Goal: Task Accomplishment & Management: Complete application form

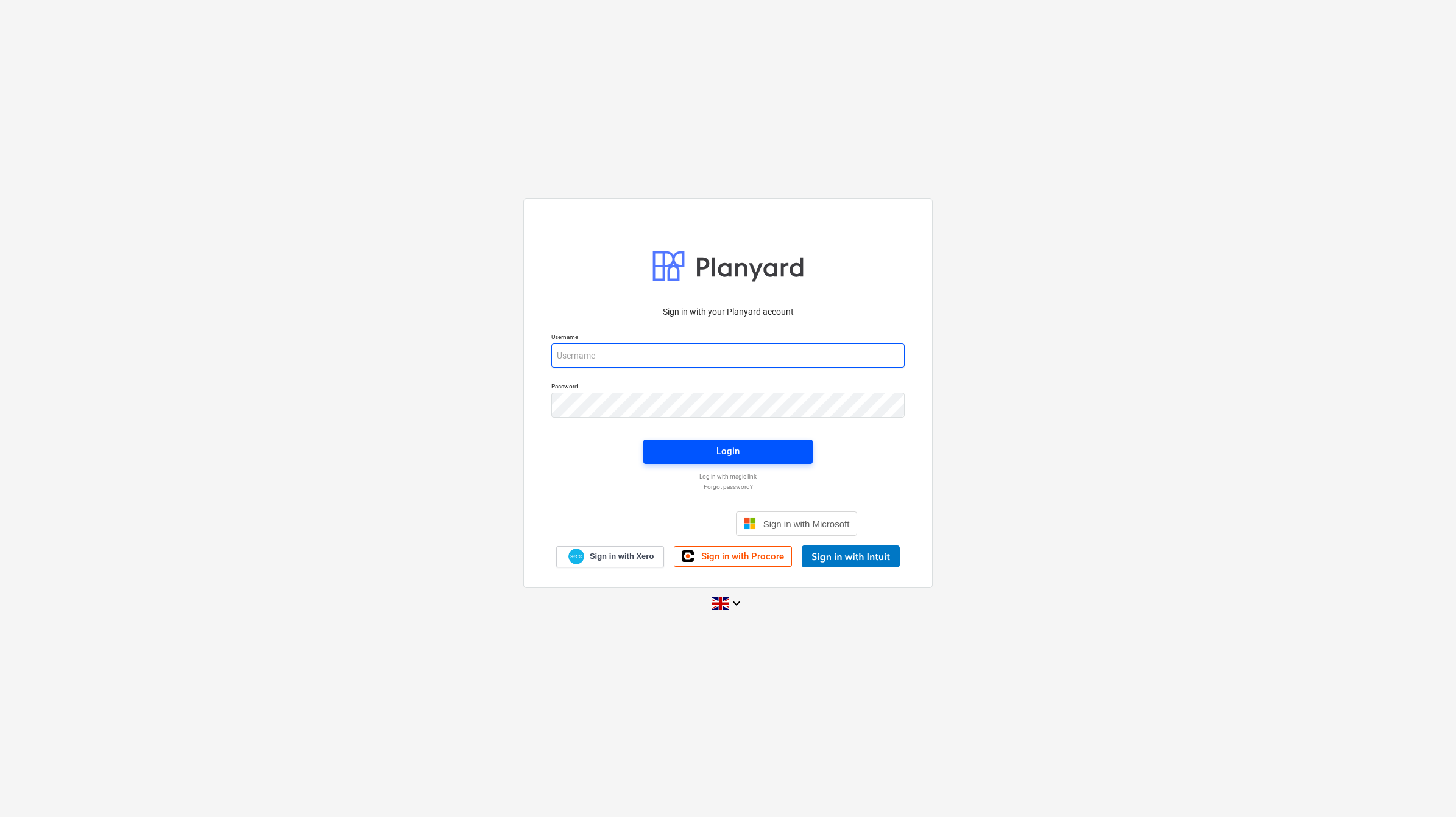
type input "[PERSON_NAME][EMAIL_ADDRESS][PERSON_NAME][DOMAIN_NAME]"
click at [747, 455] on span "Login" at bounding box center [728, 451] width 140 height 16
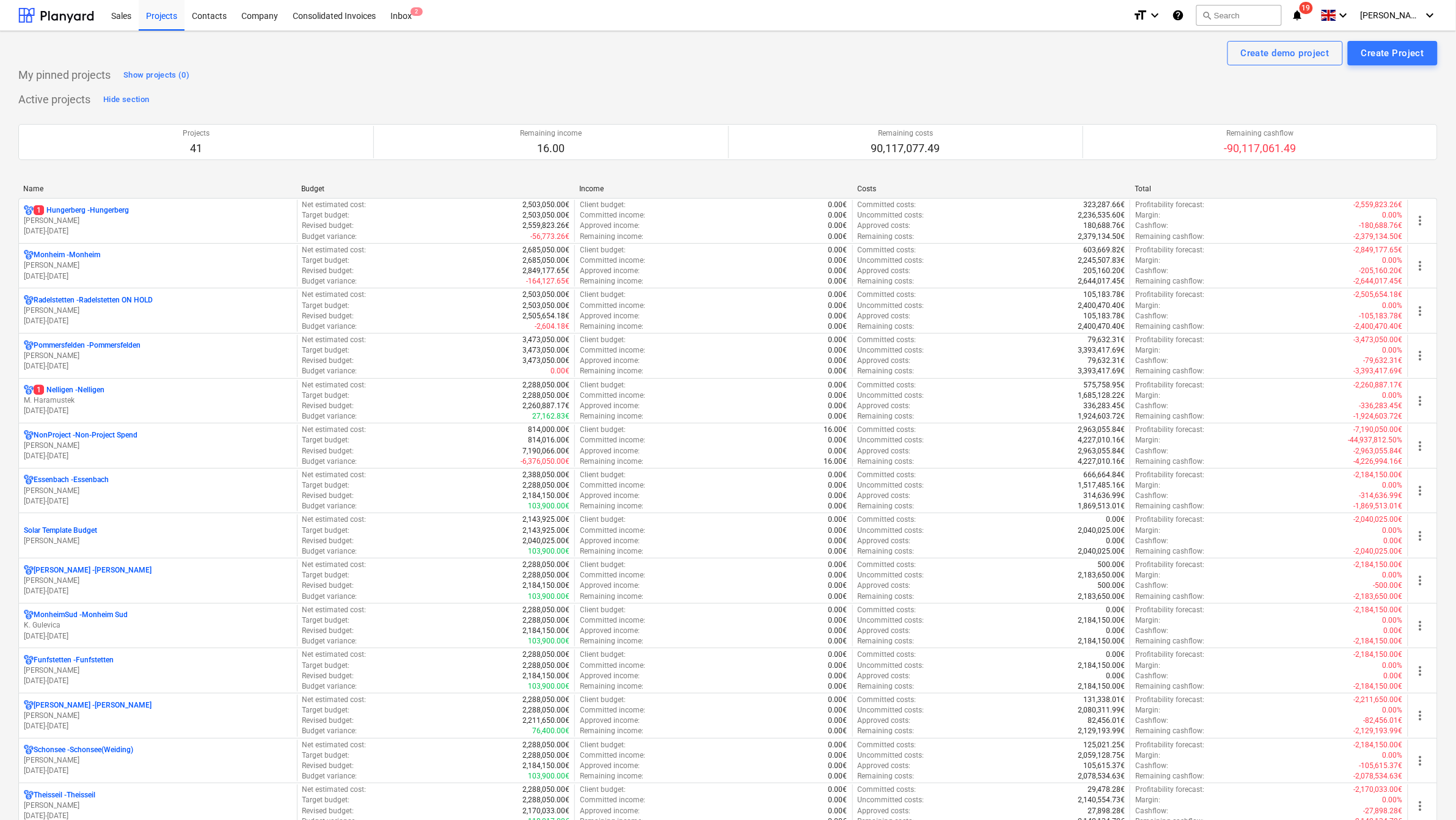
click at [45, 191] on div "Name" at bounding box center [157, 188] width 268 height 9
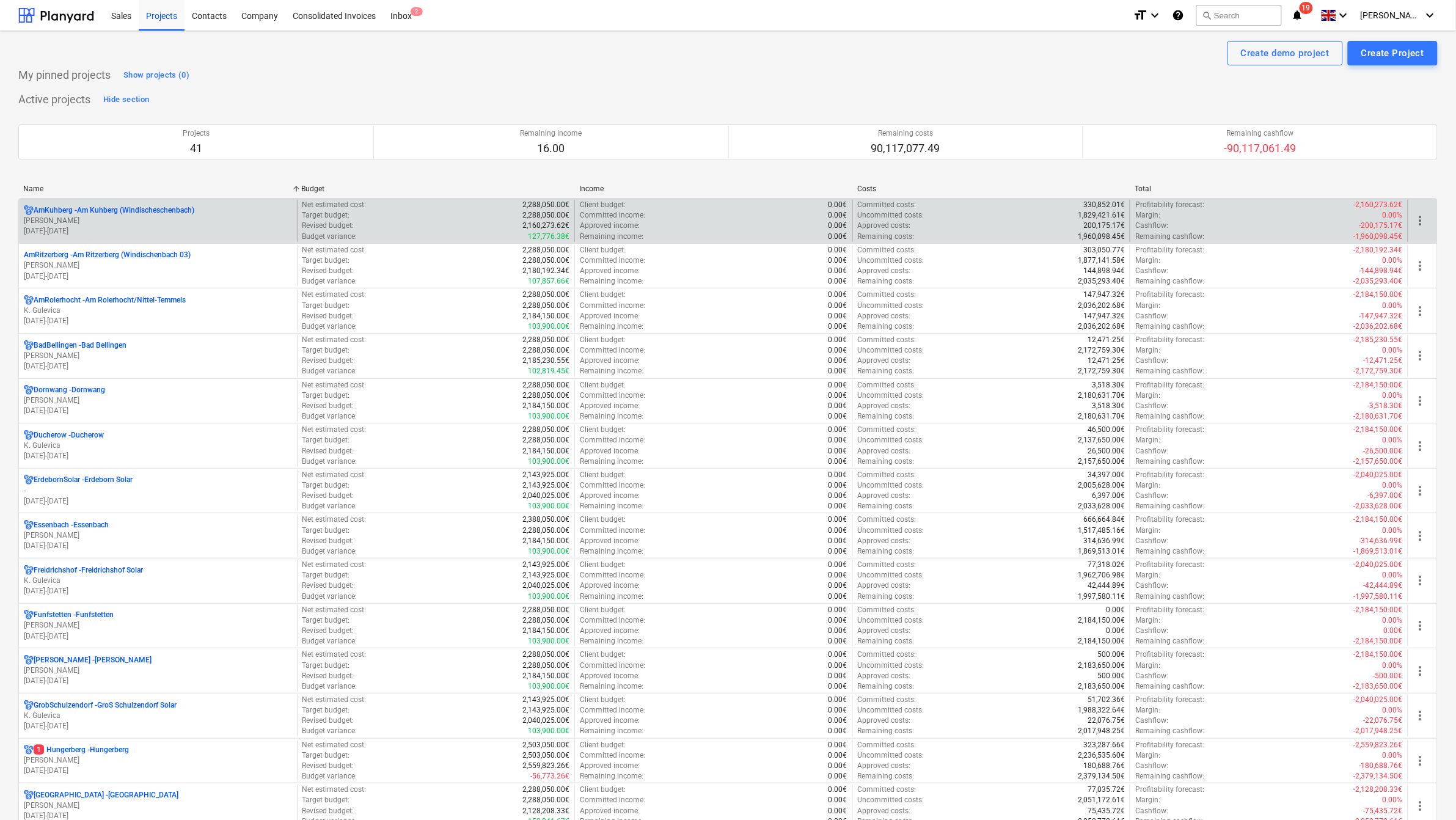
click at [61, 210] on p "AmKuhberg - Am Kuhberg ([GEOGRAPHIC_DATA])" at bounding box center [113, 210] width 160 height 10
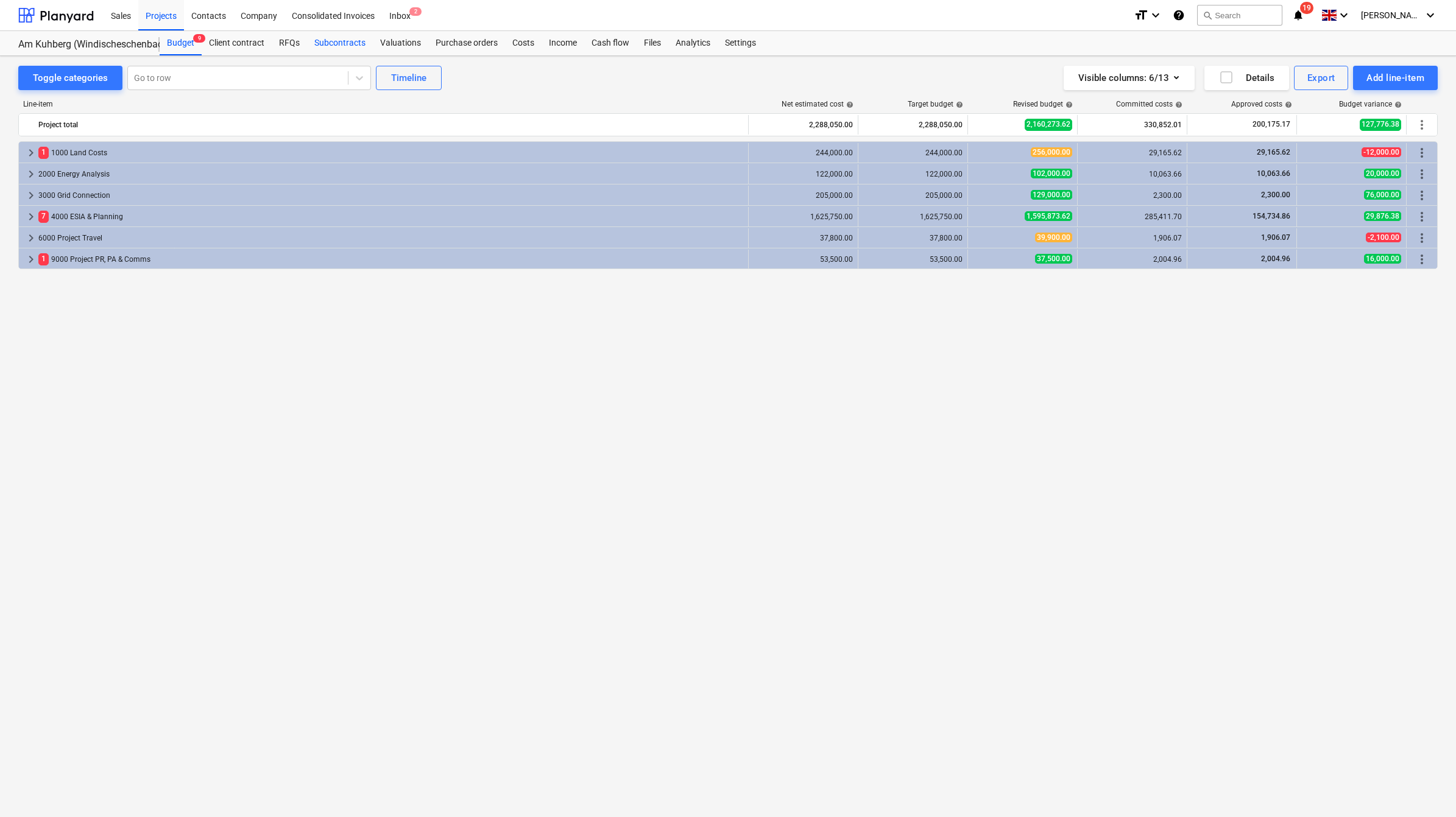
click at [347, 43] on div "Subcontracts" at bounding box center [340, 43] width 66 height 25
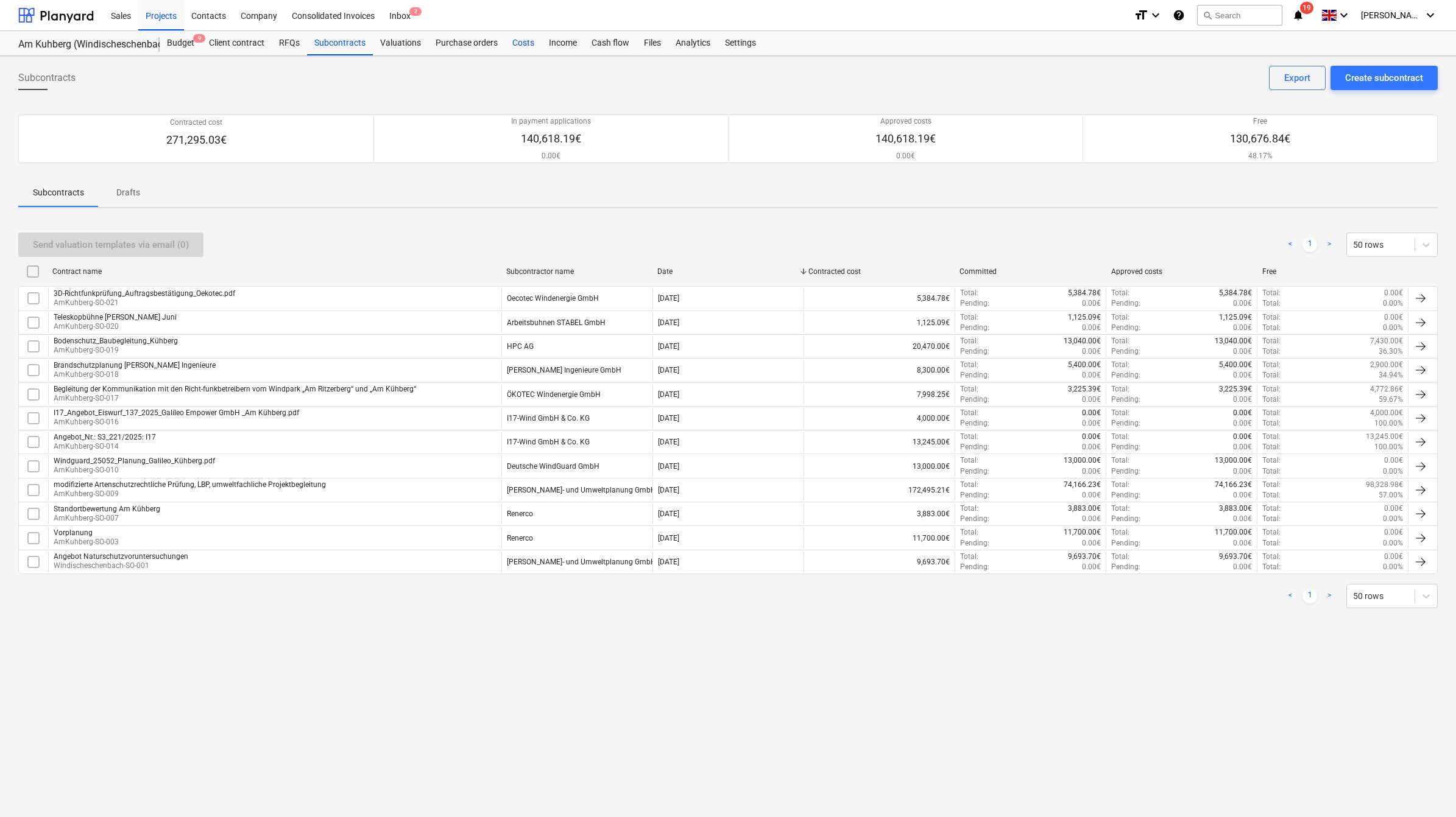
click at [510, 37] on div "Costs" at bounding box center [523, 43] width 37 height 25
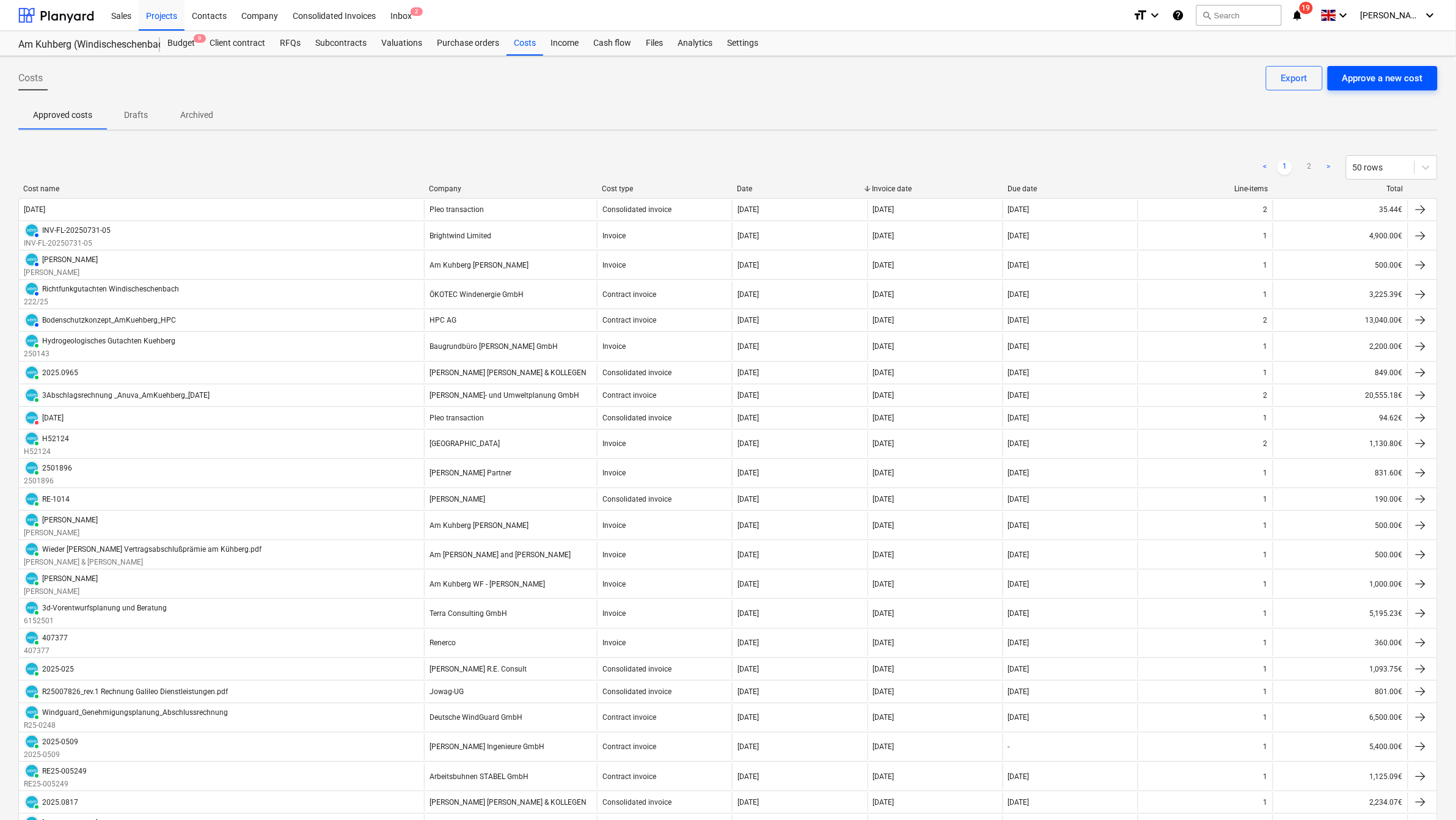
click at [1367, 75] on div "Approve a new cost" at bounding box center [1383, 78] width 81 height 16
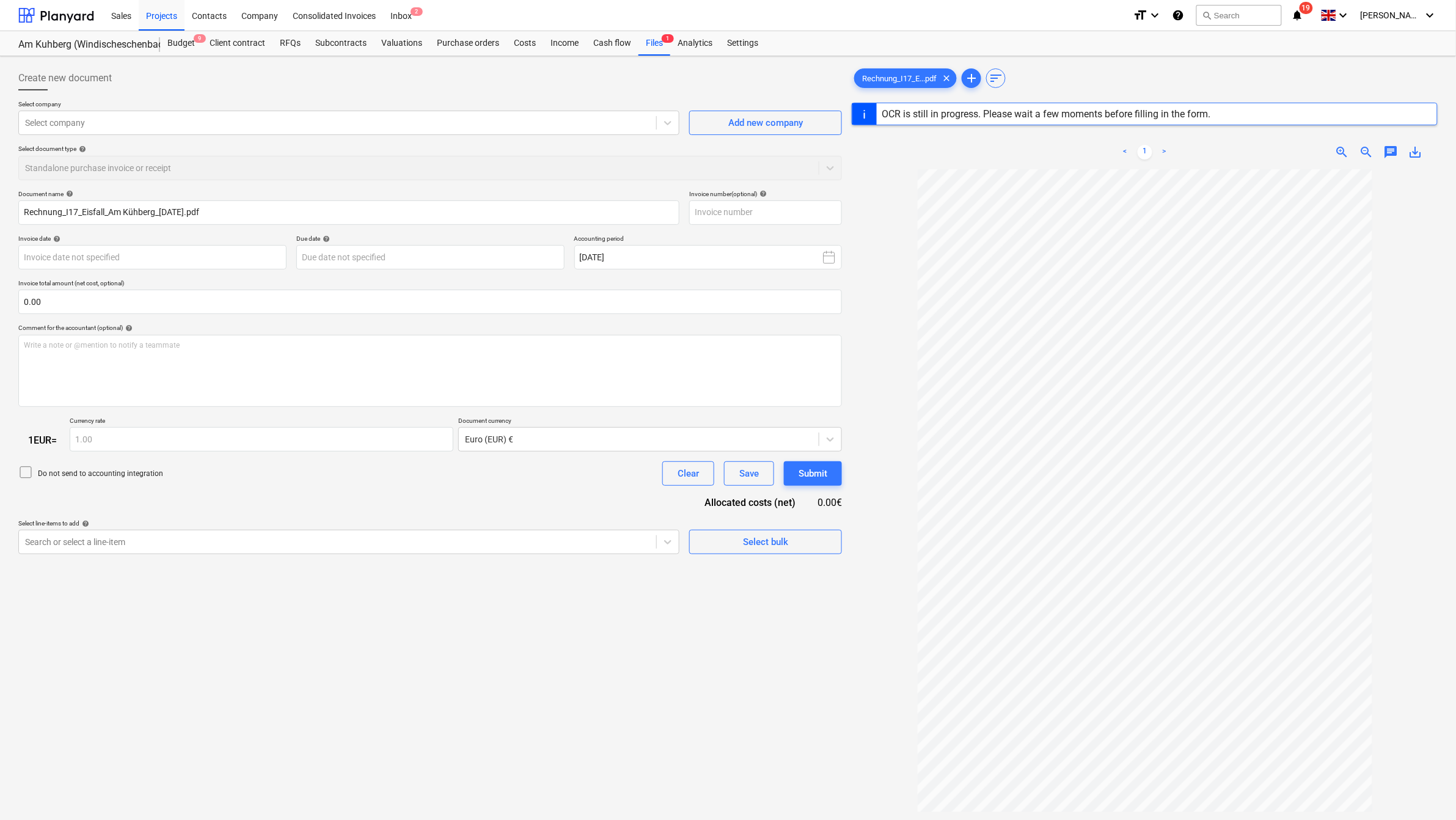
type input "20251541"
type input "[DATE]"
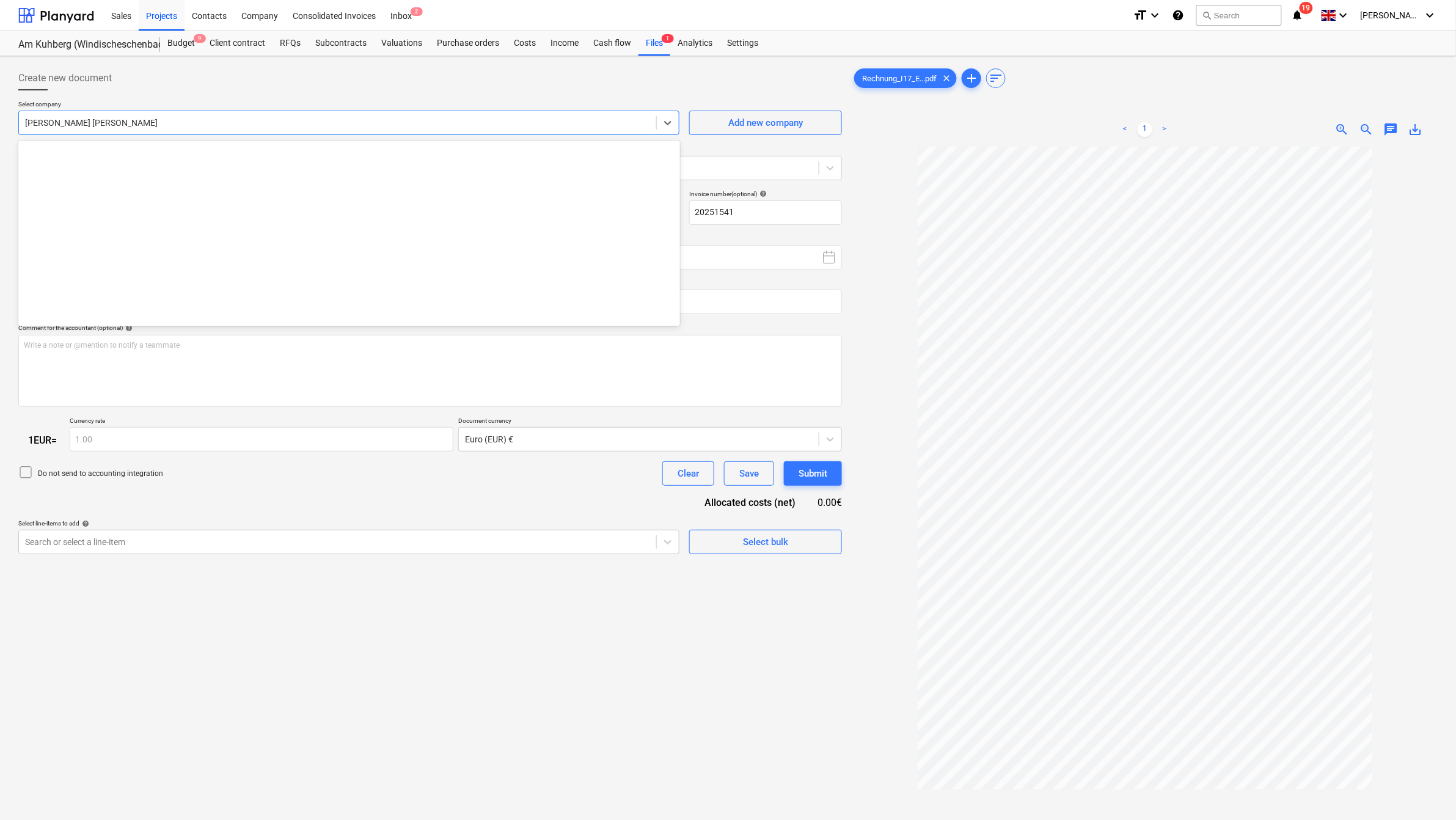
click at [618, 124] on div at bounding box center [337, 122] width 625 height 12
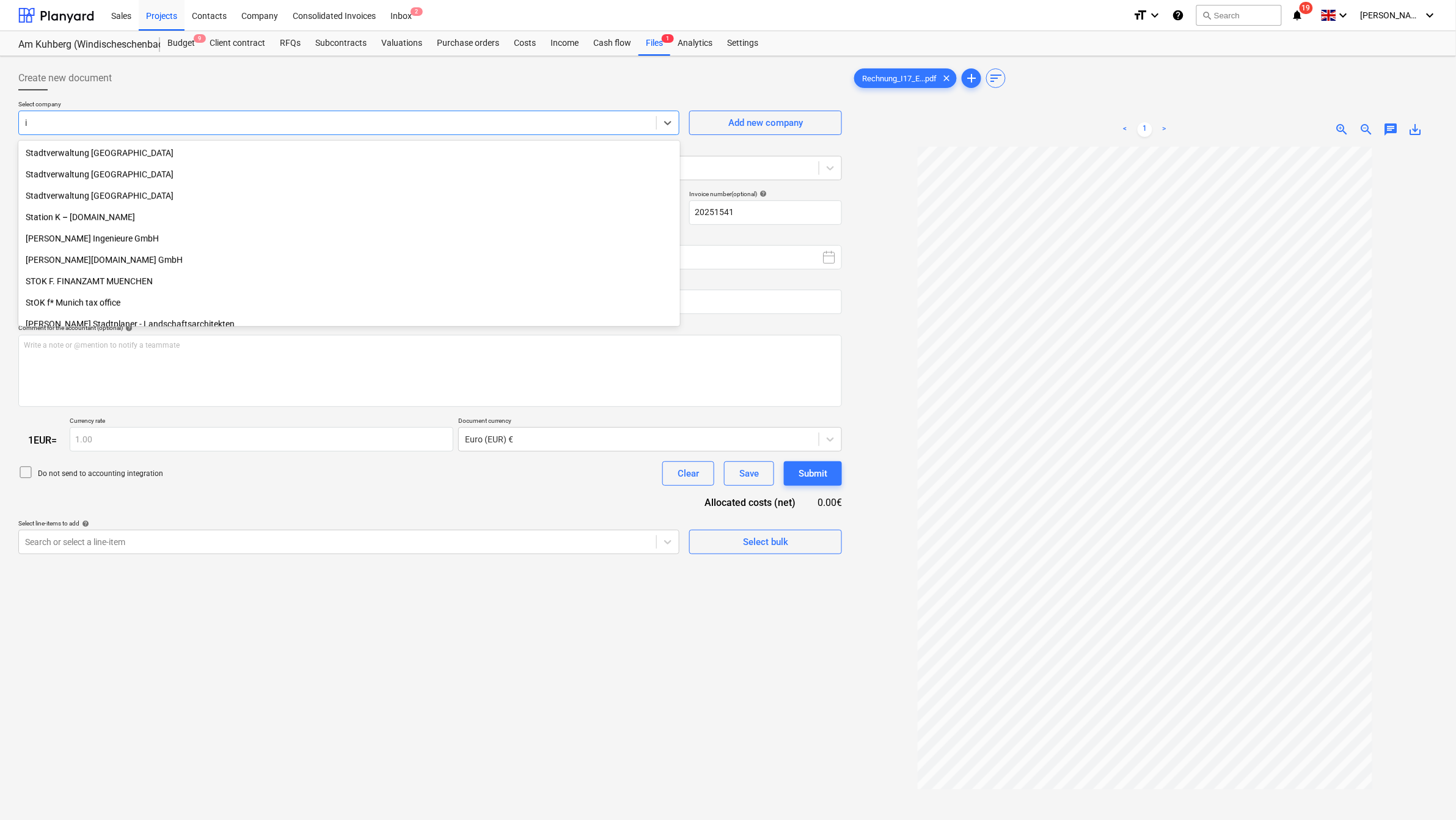
type input "i1"
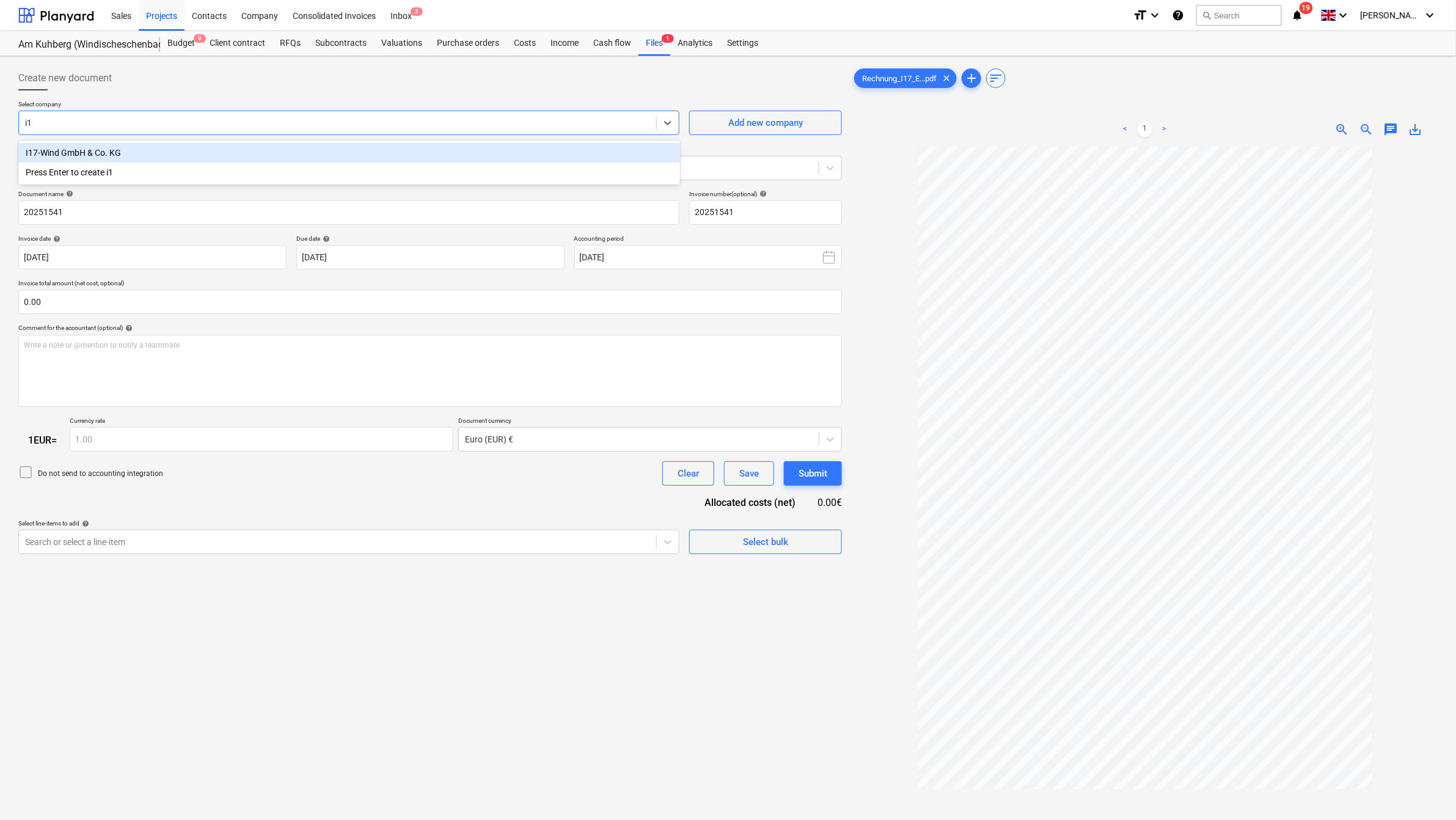
click at [45, 150] on div "I17-Wind GmbH & Co. KG" at bounding box center [349, 152] width 662 height 20
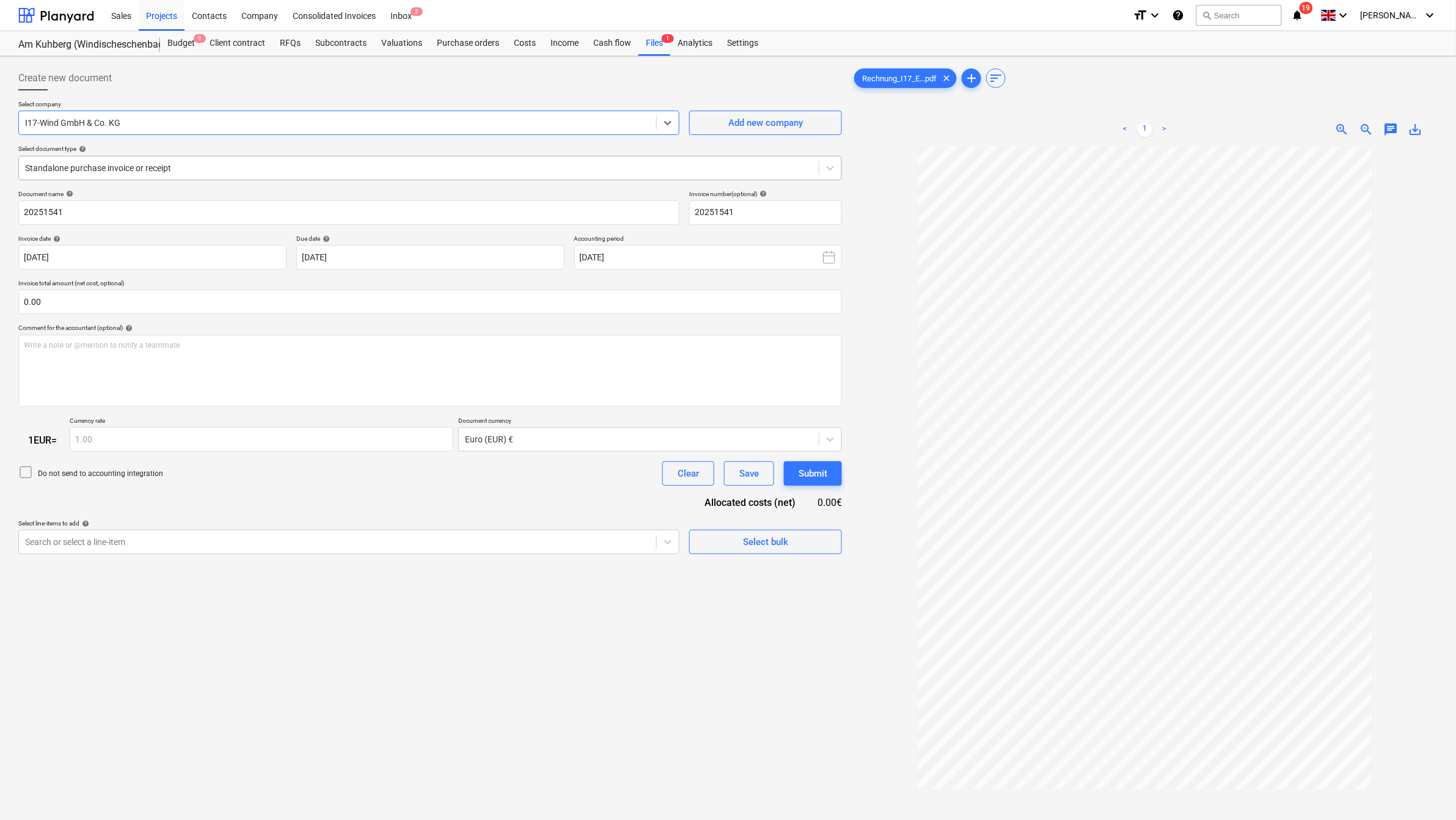
click at [237, 170] on div at bounding box center [418, 168] width 787 height 12
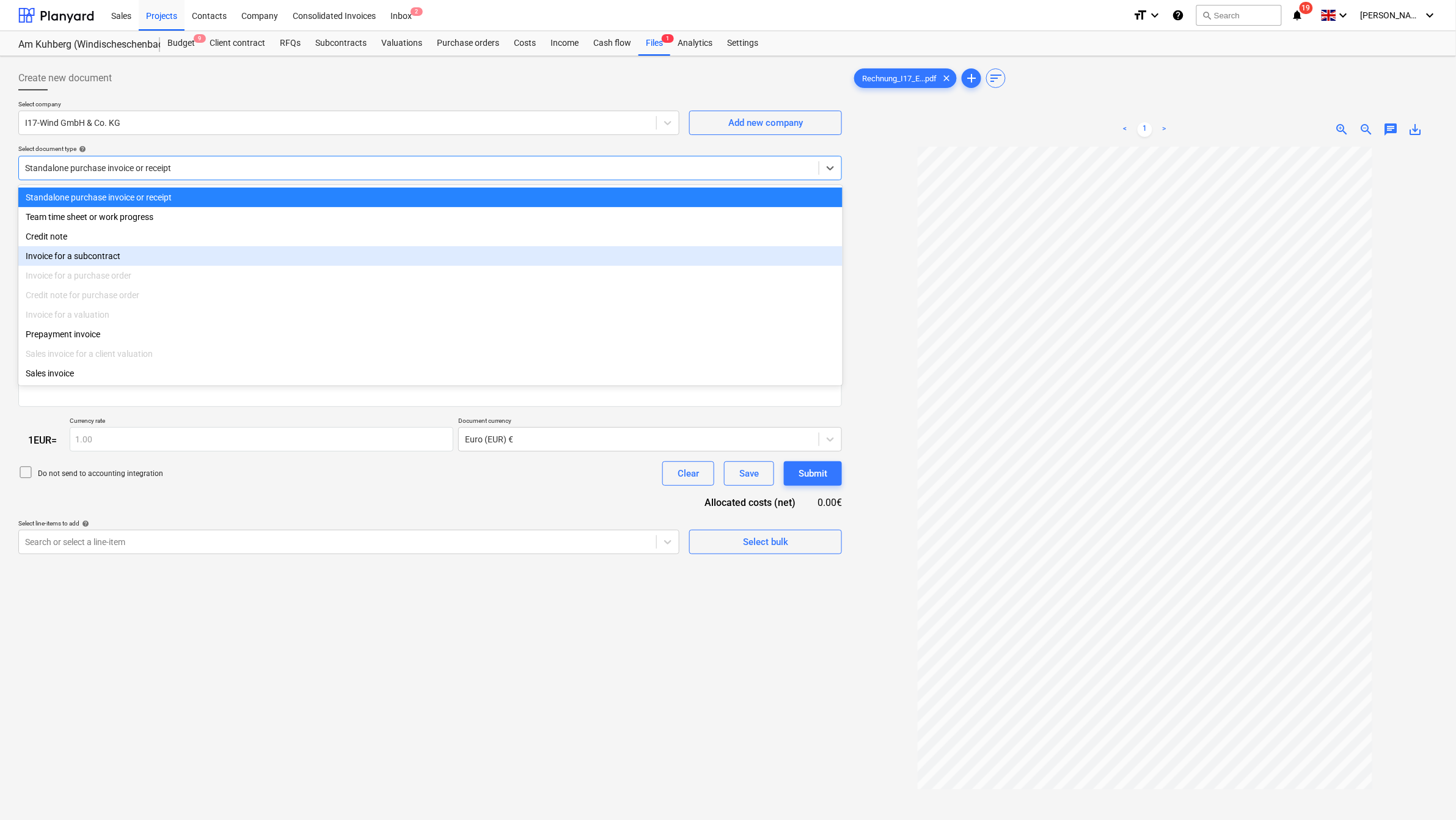
click at [110, 266] on div "Invoice for a subcontract" at bounding box center [430, 256] width 824 height 20
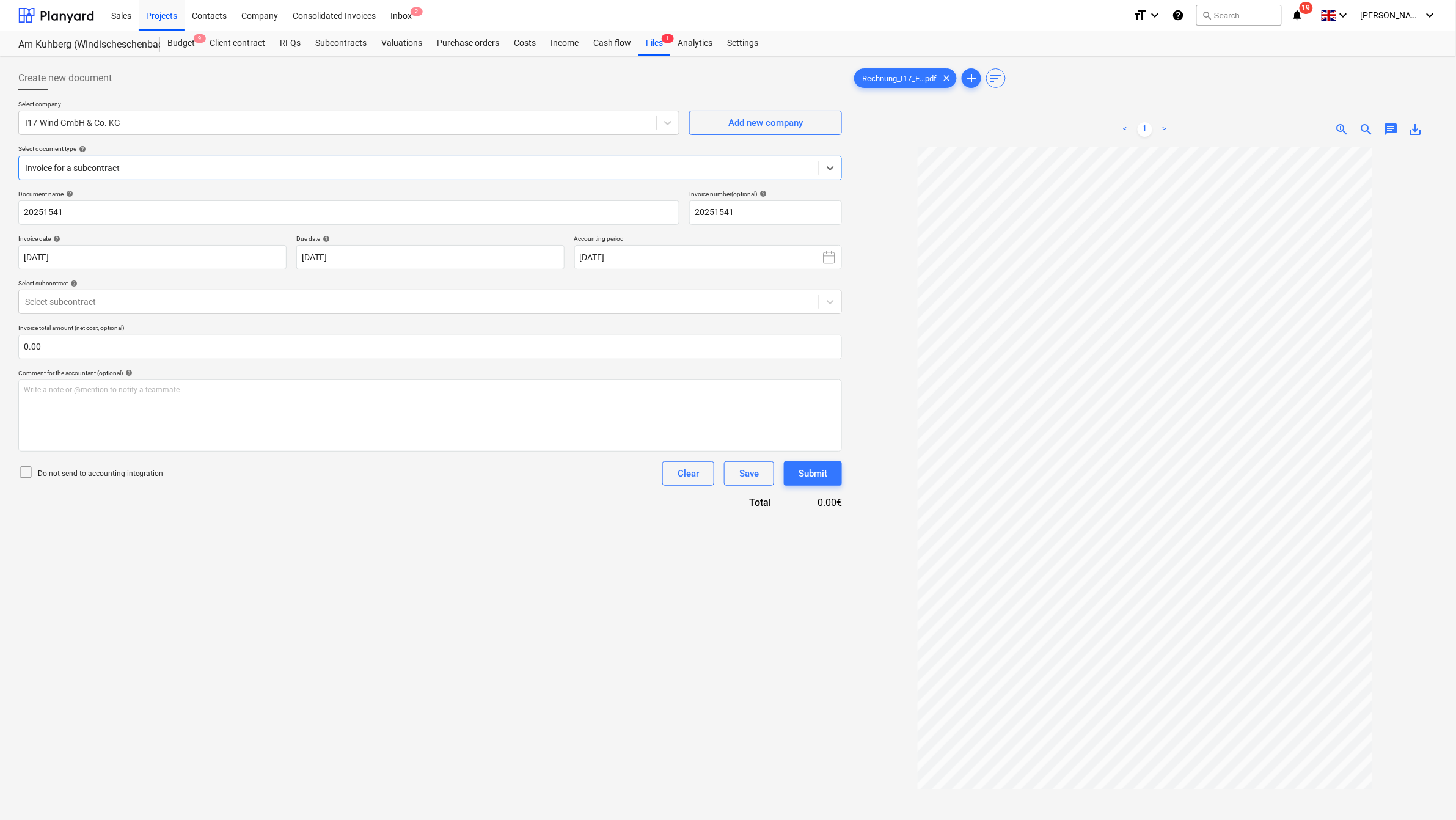
click at [367, 316] on div "Document name help 20251541 Invoice number (optional) help 20251541 Invoice dat…" at bounding box center [430, 349] width 824 height 320
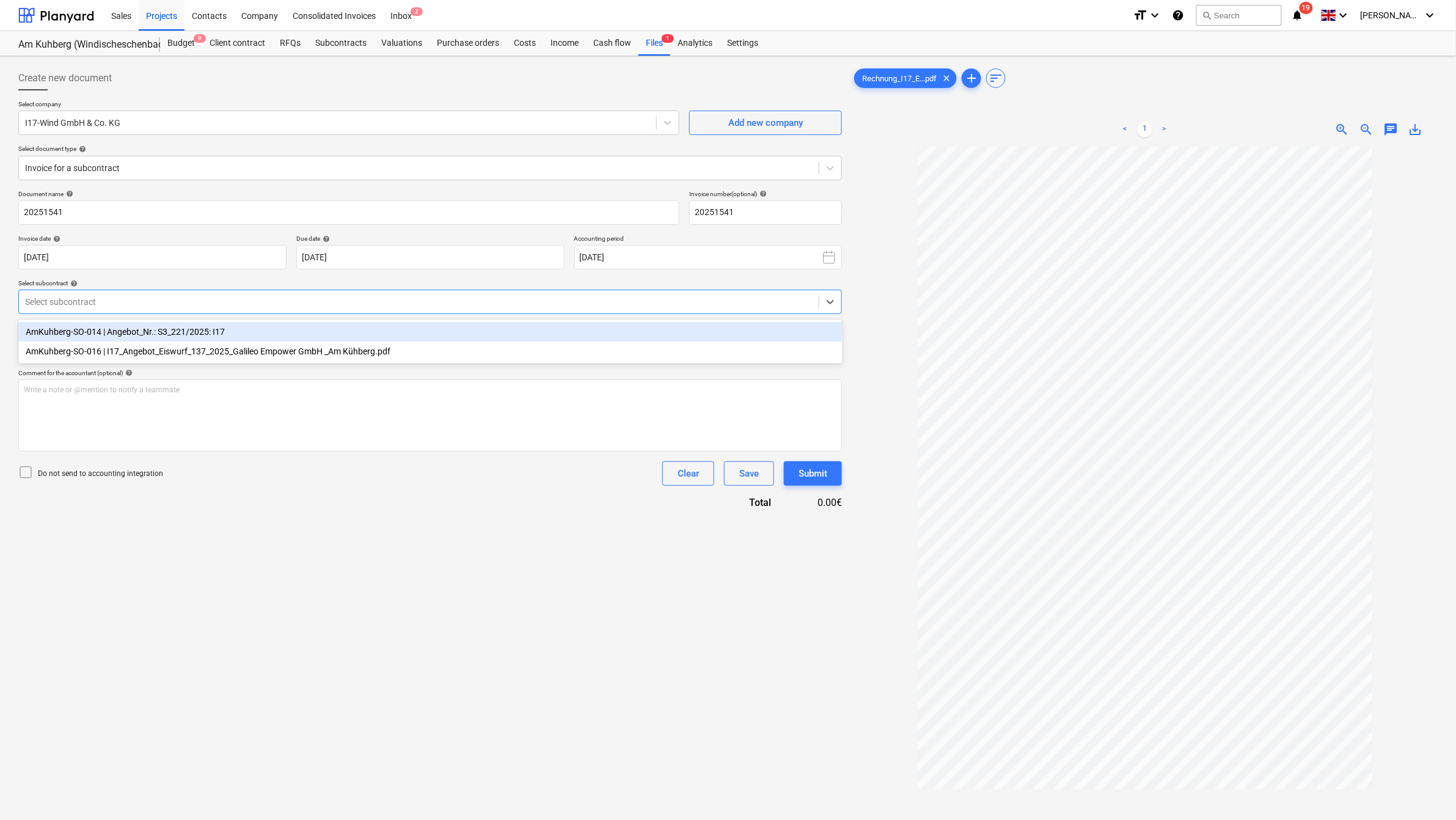
click at [289, 294] on div "Select subcontract" at bounding box center [419, 302] width 800 height 17
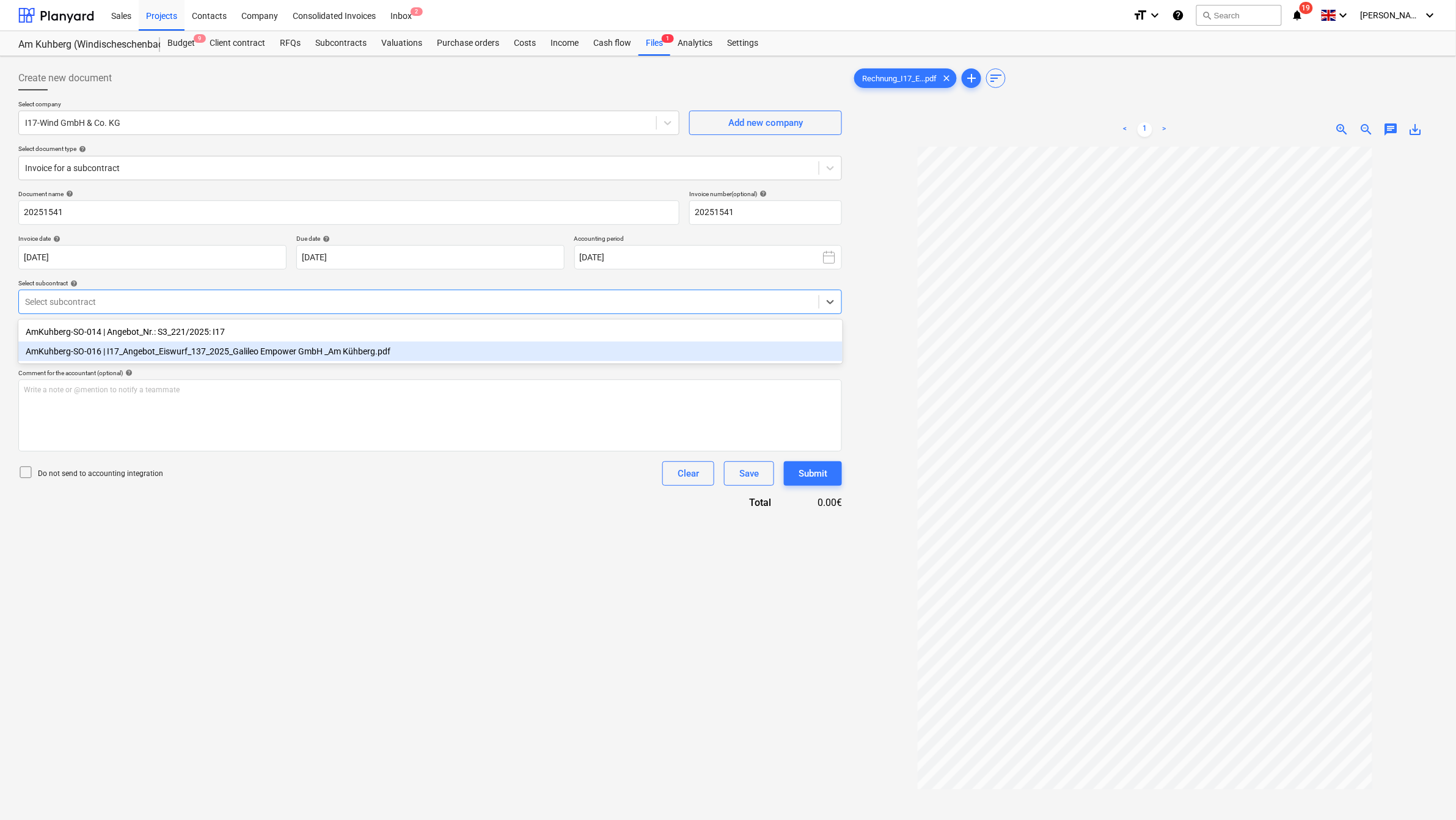
click at [132, 351] on div "AmKuhberg-SO-016 | I17_Angebot_Eiswurf_137_2025_Galileo Empower GmbH _Am Kühber…" at bounding box center [430, 351] width 824 height 20
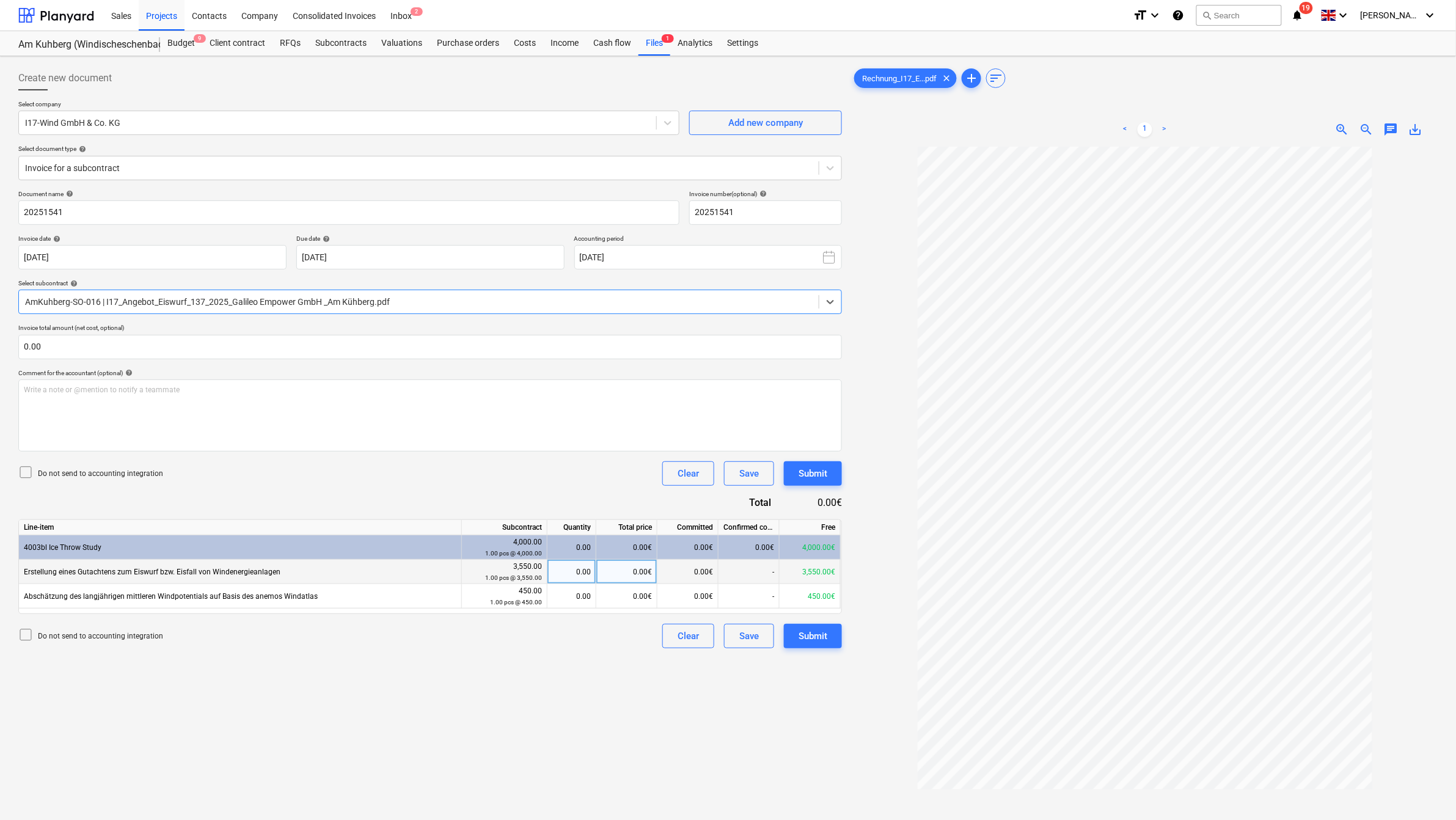
click at [586, 573] on div "0.00" at bounding box center [571, 572] width 38 height 25
type input "1"
click at [346, 46] on div "Subcontracts" at bounding box center [341, 43] width 66 height 25
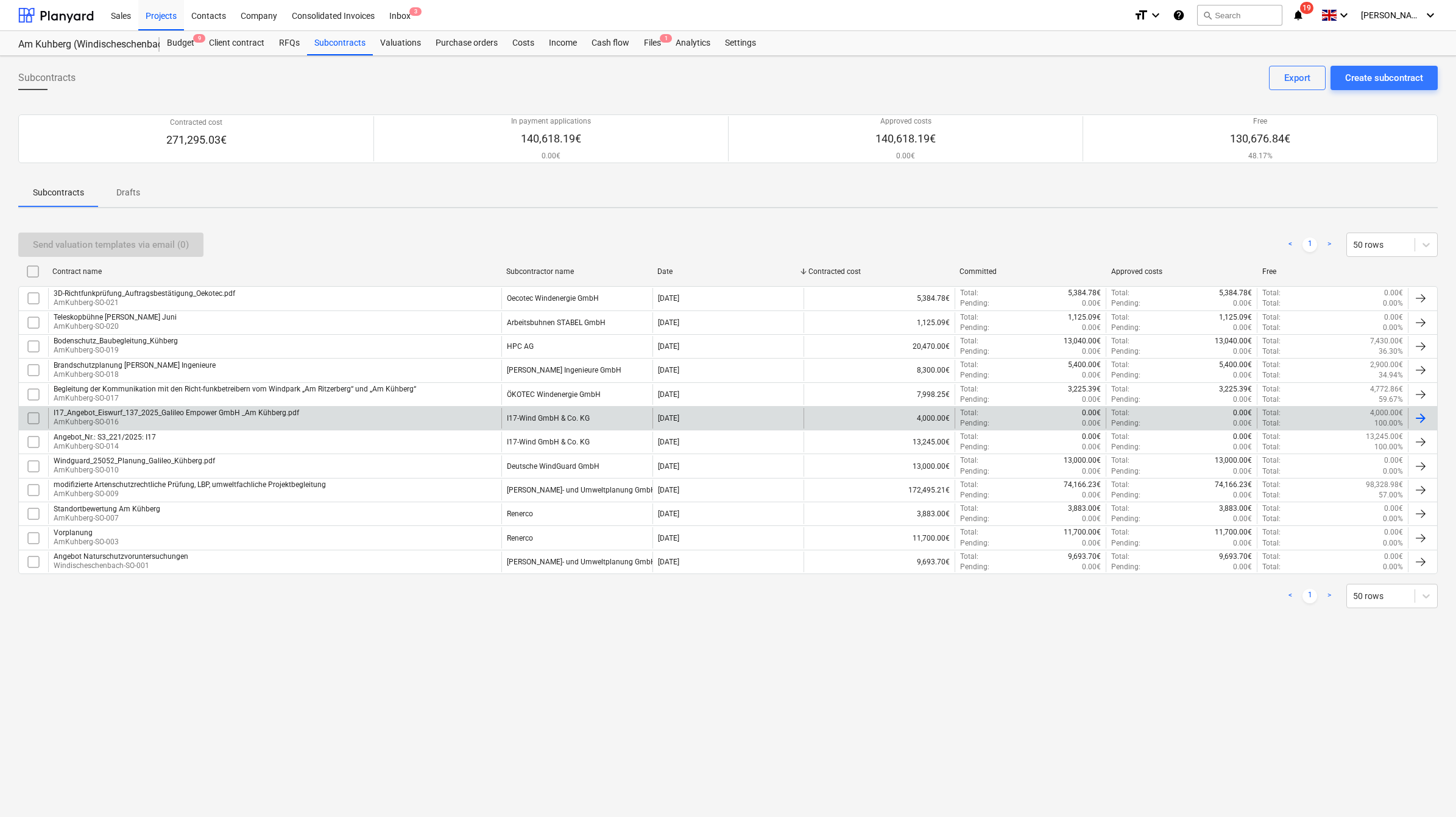
click at [95, 417] on div "I17_Angebot_Eiswurf_137_2025_Galileo Empower GmbH _Am Kühberg.pdf" at bounding box center [176, 412] width 246 height 9
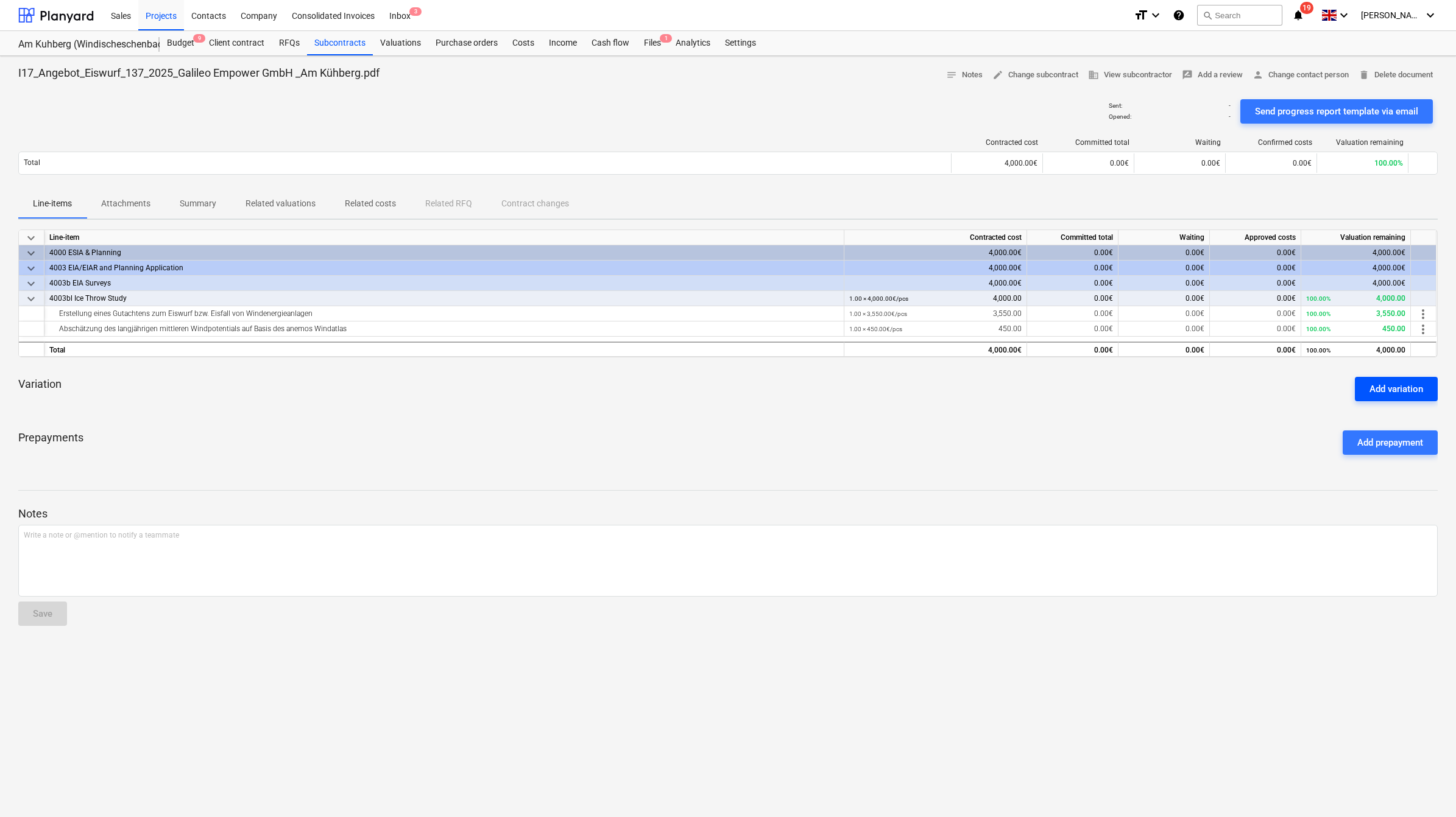
click at [1409, 381] on div "Add variation" at bounding box center [1396, 389] width 53 height 16
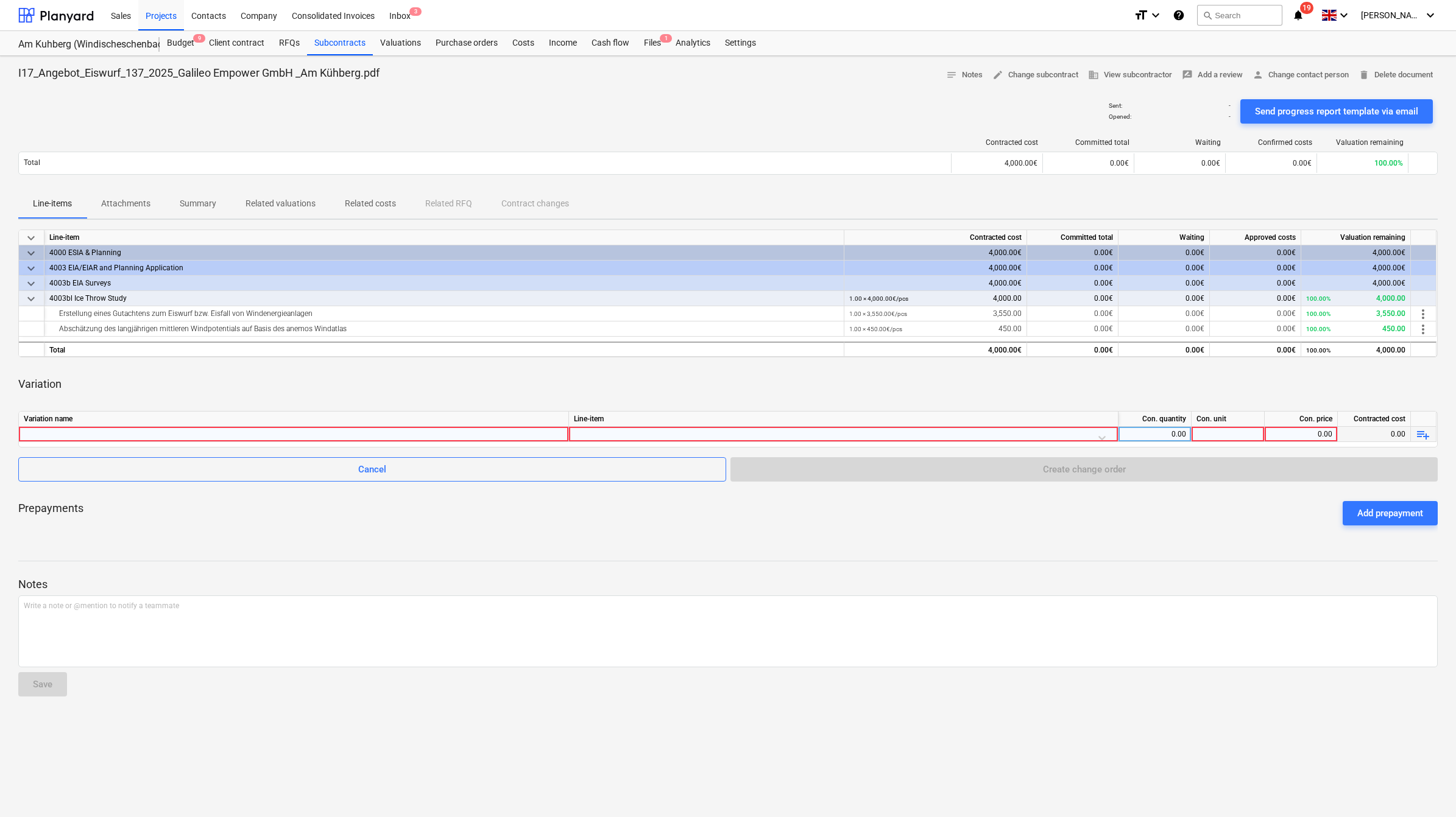
click at [218, 429] on div at bounding box center [293, 434] width 540 height 14
type input "Abschätzung des langjährigen mittleren Windpotentials auf Basis des anemos Wind…"
click at [844, 433] on div at bounding box center [844, 437] width 539 height 21
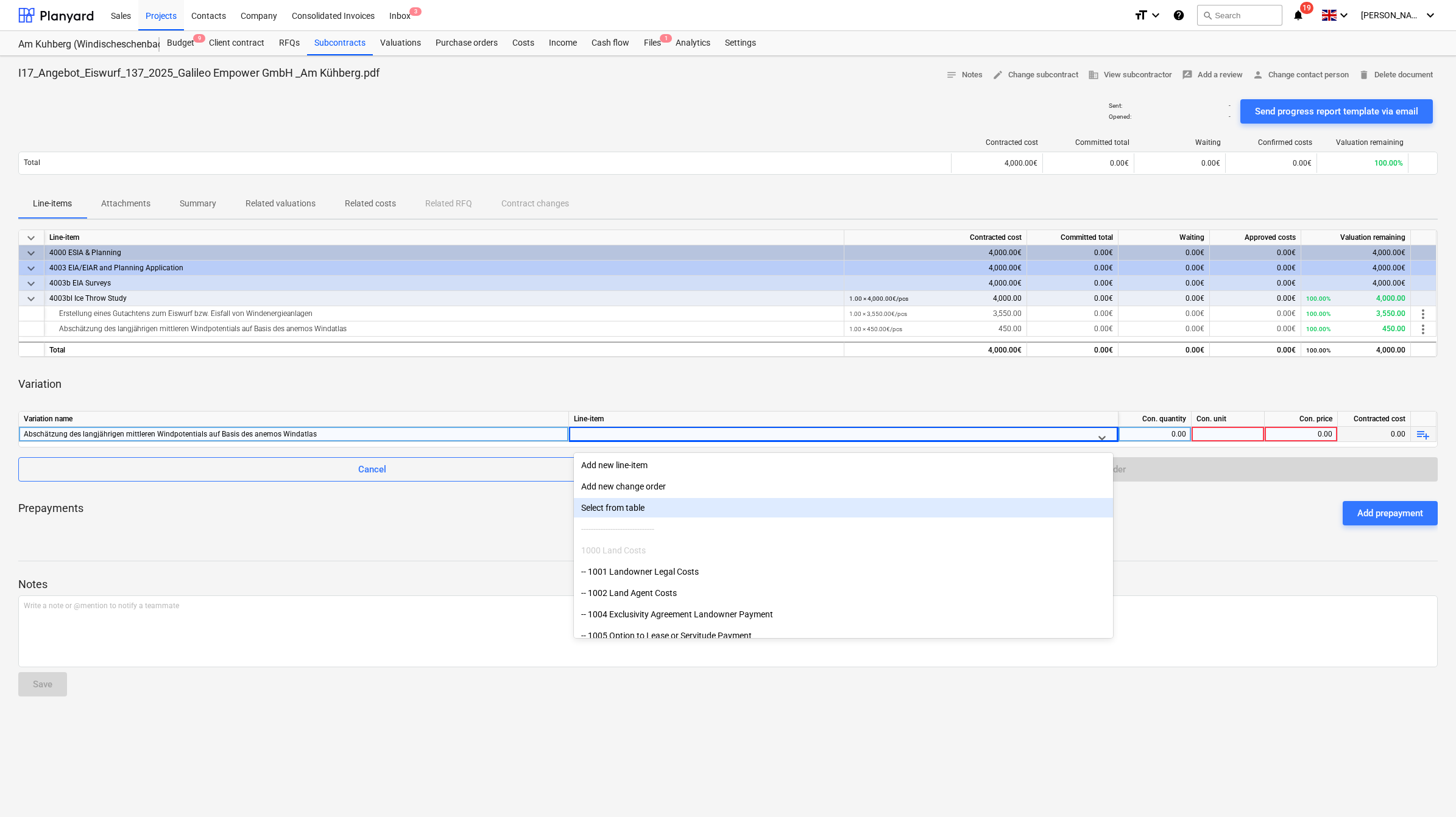
click at [608, 502] on div "Select from table" at bounding box center [844, 508] width 539 height 20
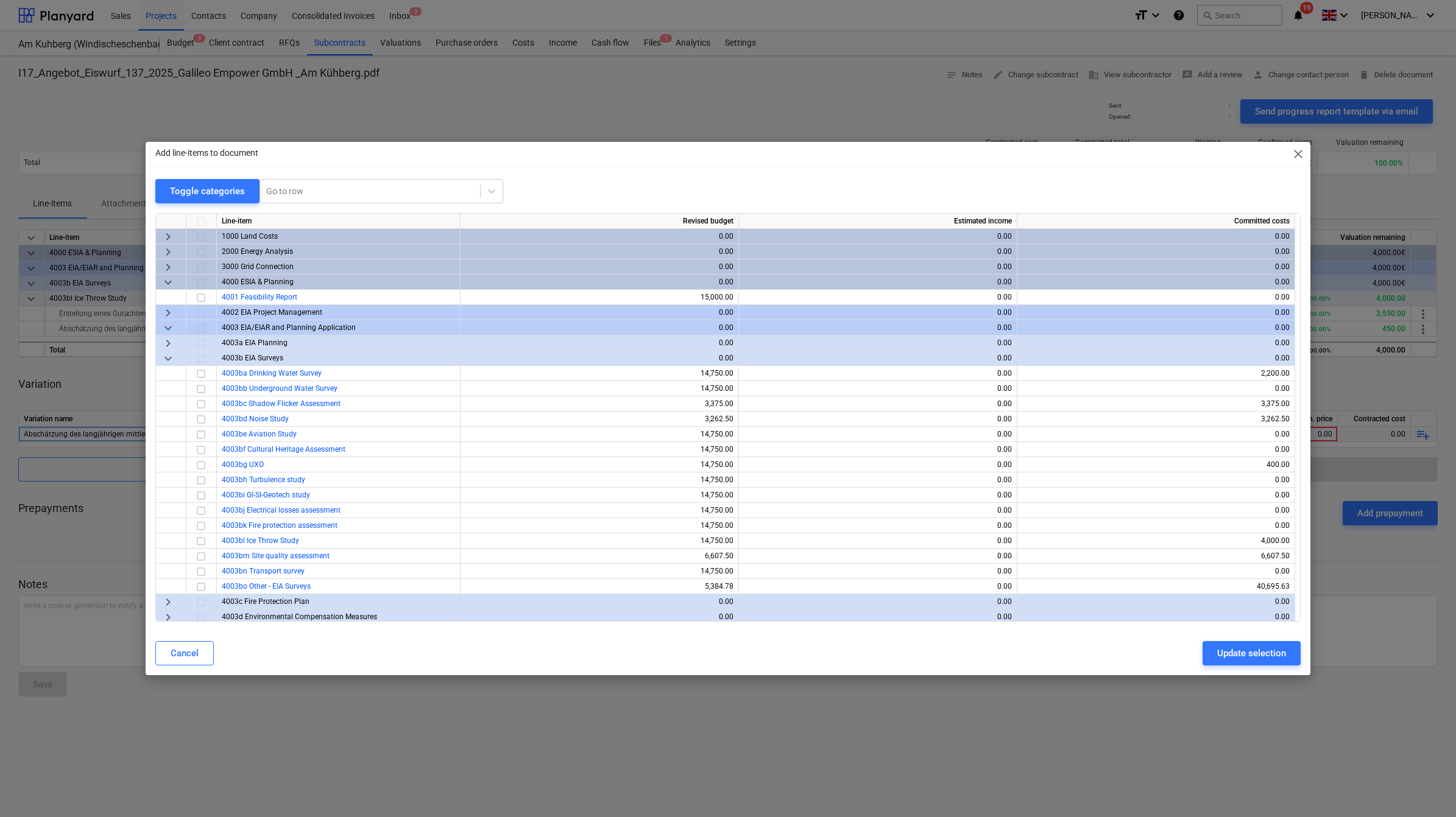
click at [166, 250] on span "keyboard_arrow_right" at bounding box center [168, 252] width 14 height 14
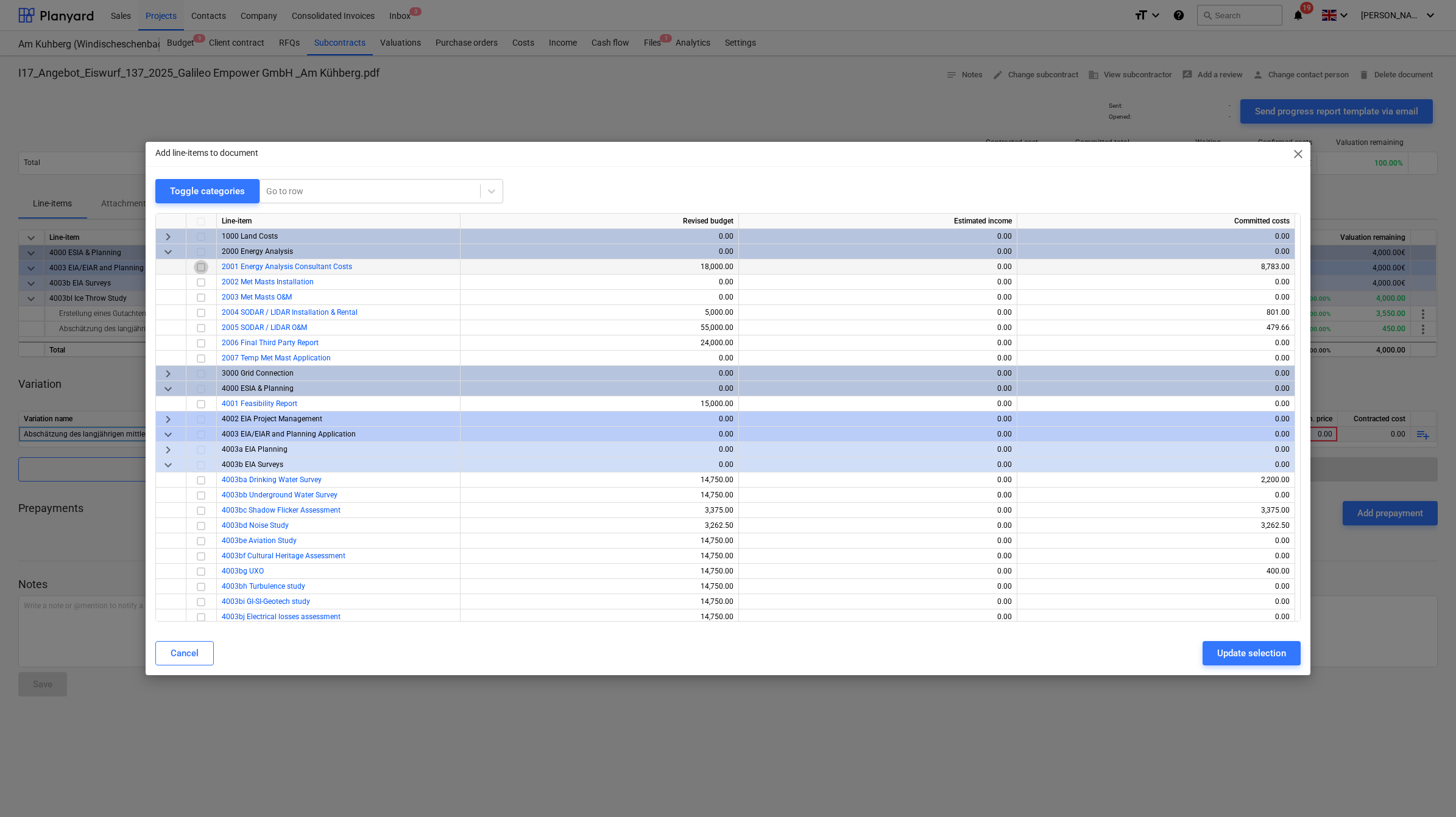
click at [202, 265] on input "checkbox" at bounding box center [201, 267] width 14 height 14
click at [1235, 652] on div "Update selection" at bounding box center [1251, 653] width 69 height 16
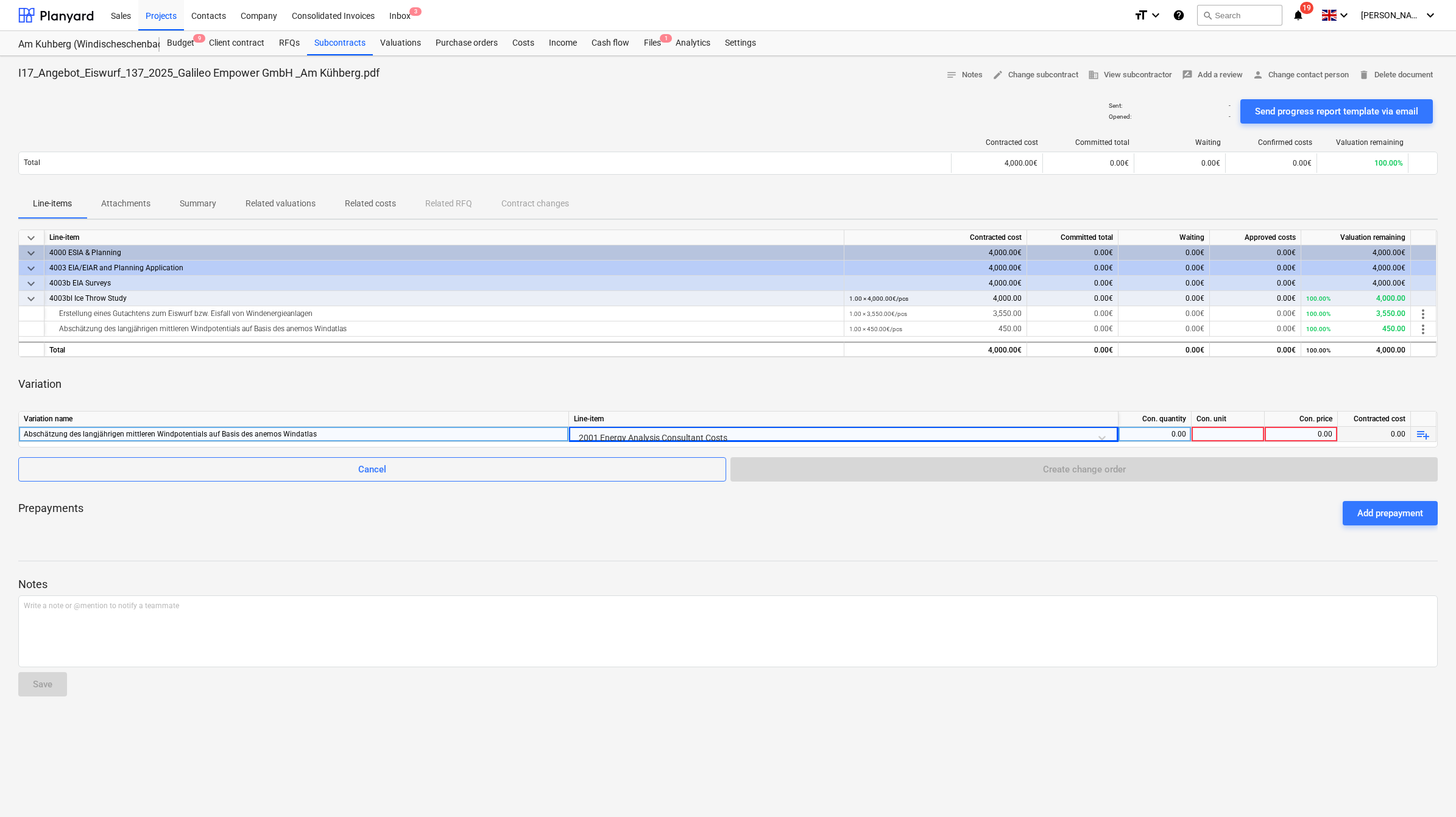
click at [1217, 429] on div at bounding box center [1228, 434] width 73 height 15
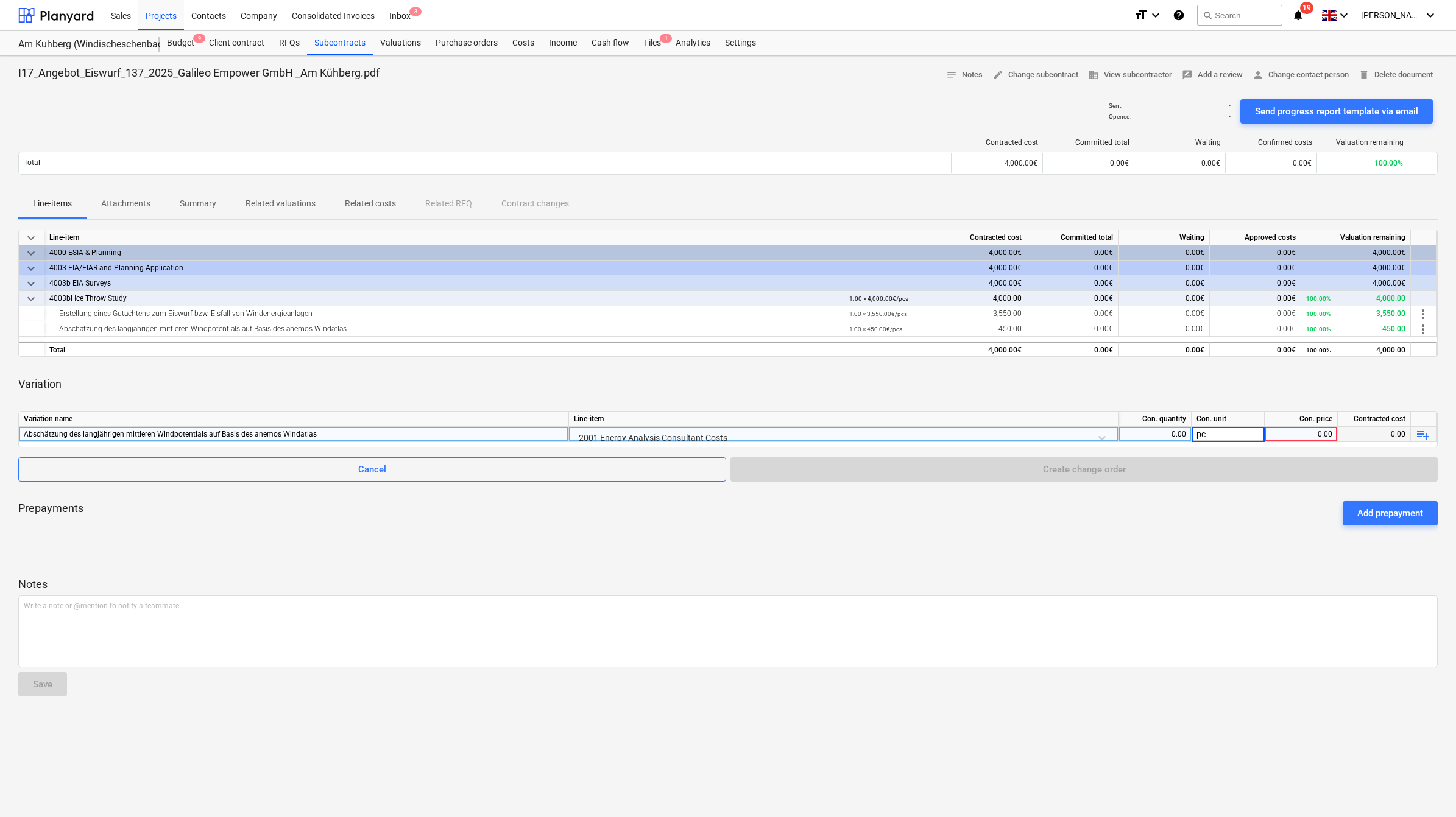
type input "pcs"
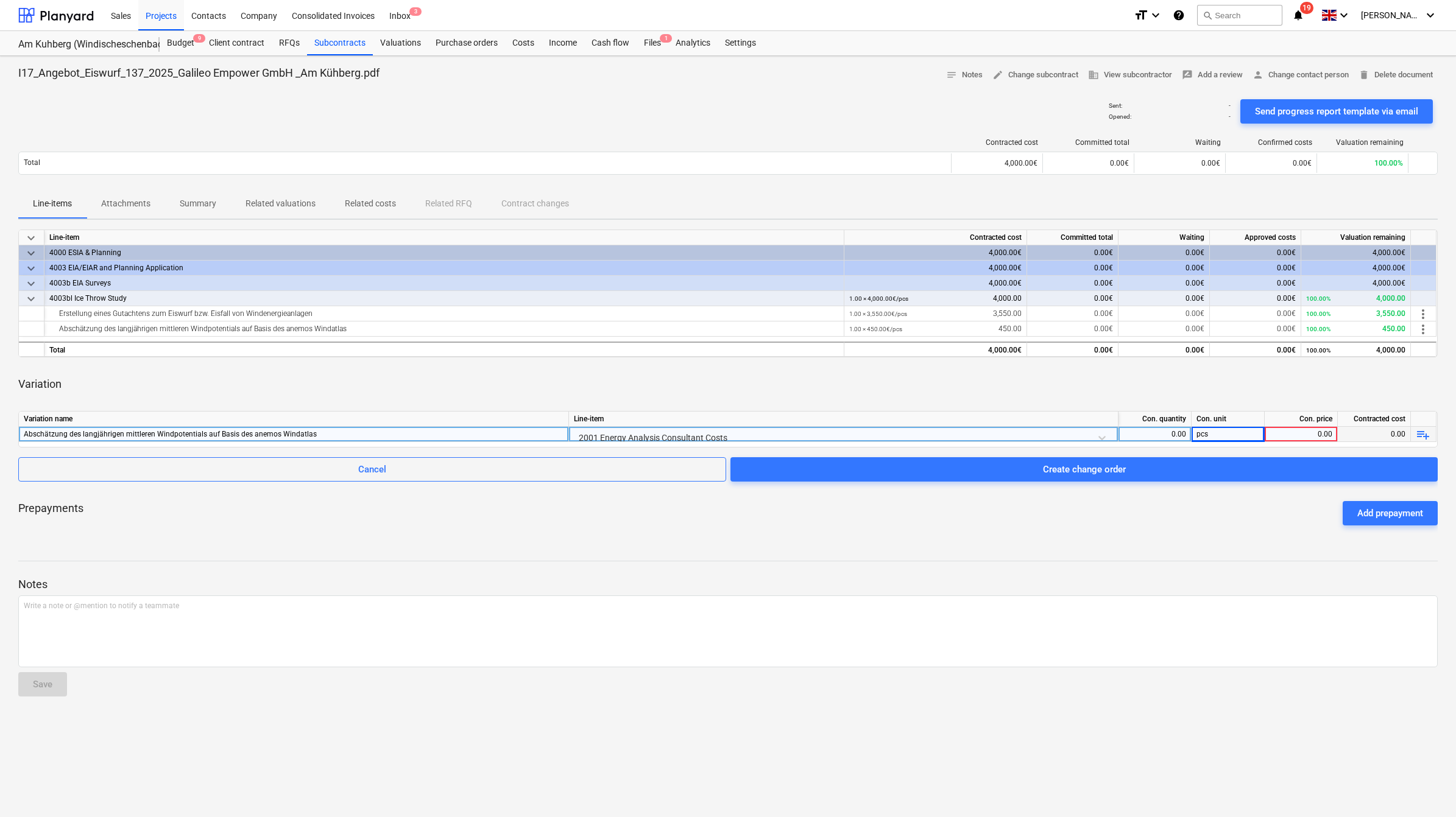
click at [1326, 431] on div "0.00" at bounding box center [1300, 434] width 63 height 15
type input "1"
click at [1175, 567] on div at bounding box center [728, 572] width 1419 height 10
click at [1225, 433] on div "pcs" at bounding box center [1228, 434] width 73 height 15
click at [1180, 431] on div "0.00" at bounding box center [1155, 434] width 63 height 15
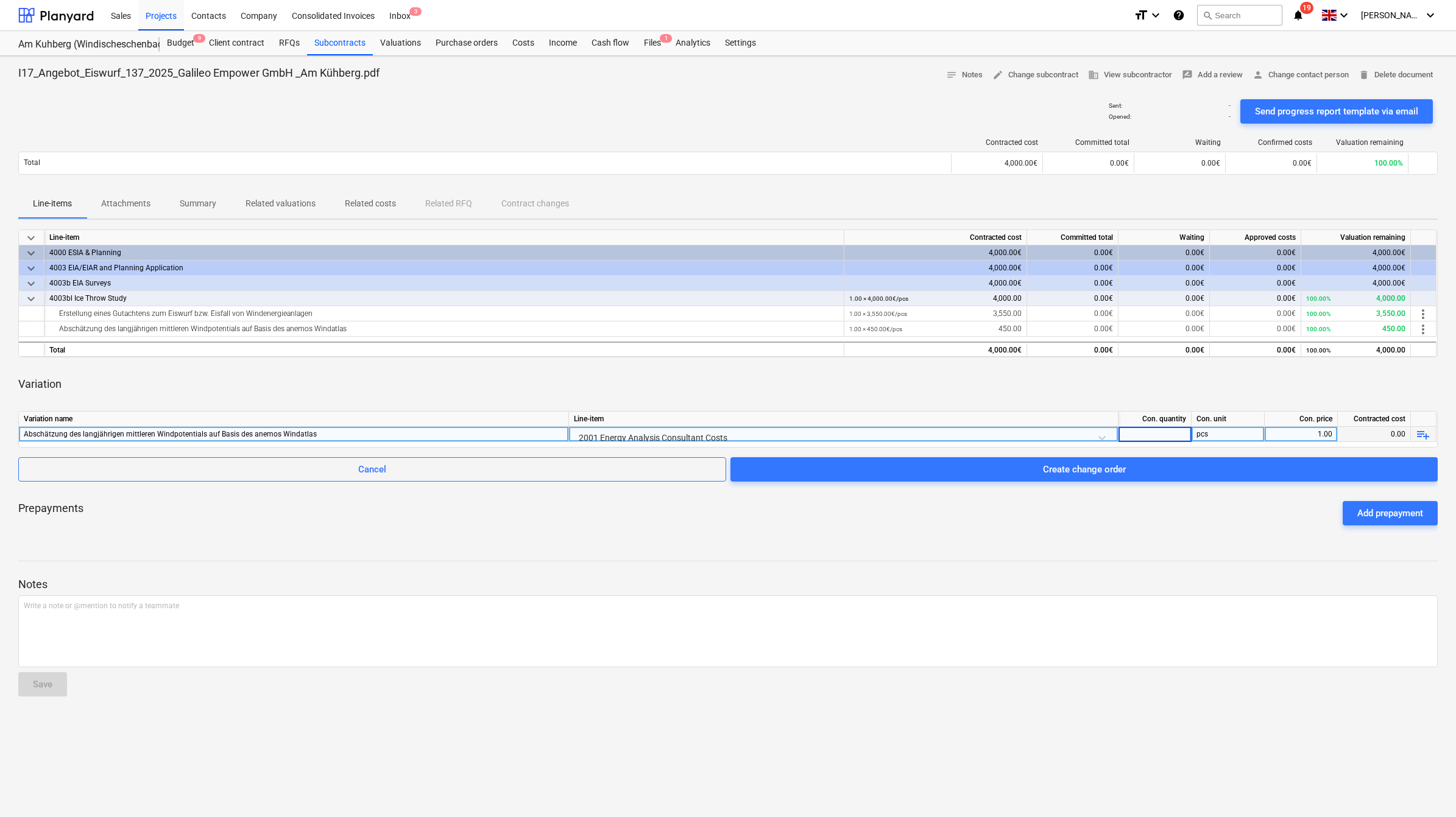
type input "1"
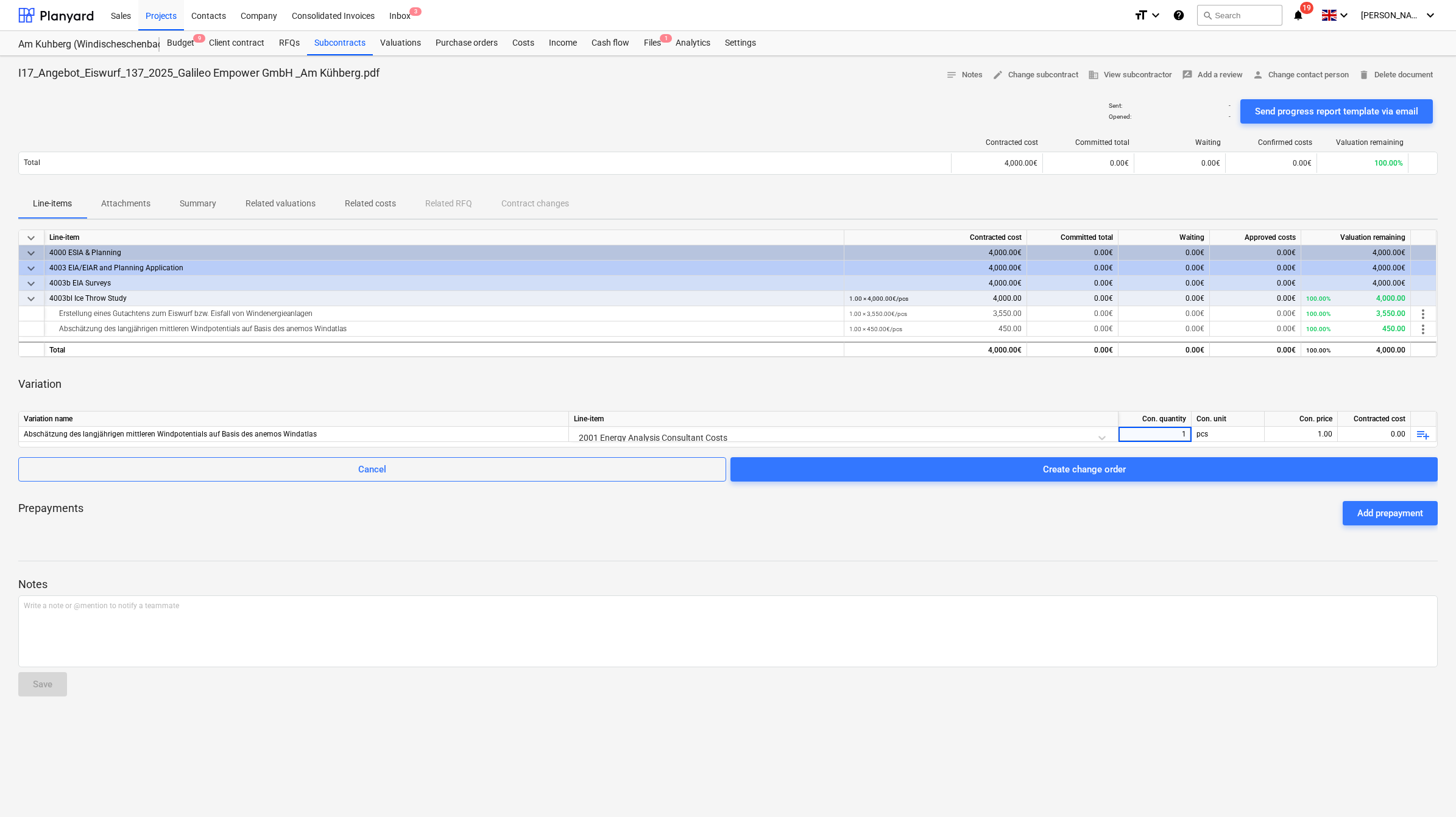
click at [1303, 425] on div "Con. price" at bounding box center [1301, 419] width 73 height 15
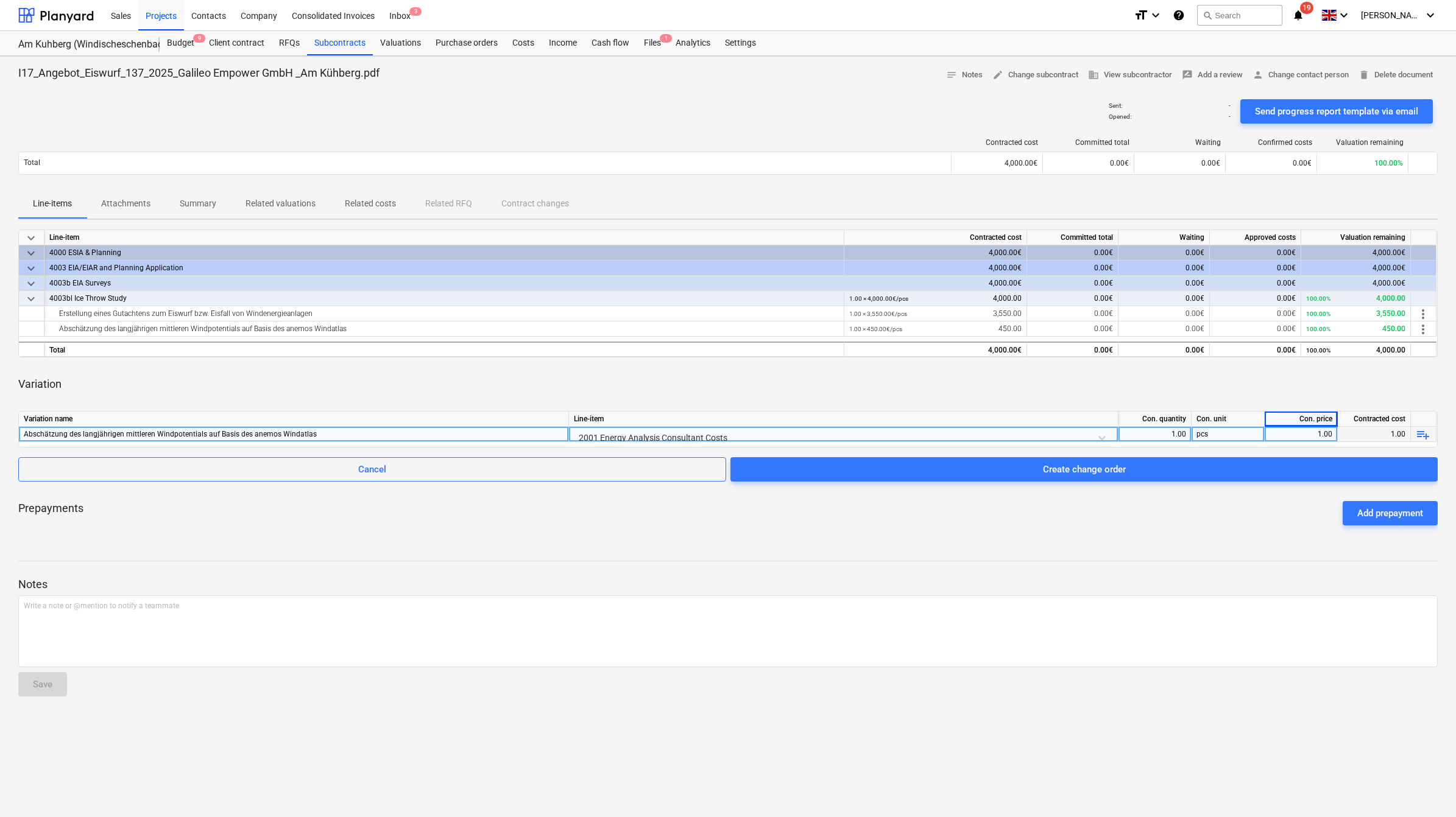
click at [1314, 431] on div "1.00" at bounding box center [1300, 434] width 63 height 15
click at [1314, 431] on input "1" at bounding box center [1300, 434] width 72 height 14
type input "450"
click at [1272, 552] on div at bounding box center [728, 550] width 1419 height 10
click at [305, 433] on div "Abschätzung des langjährigen mittleren Windpotentials auf Basis des anemos Wind…" at bounding box center [293, 434] width 540 height 14
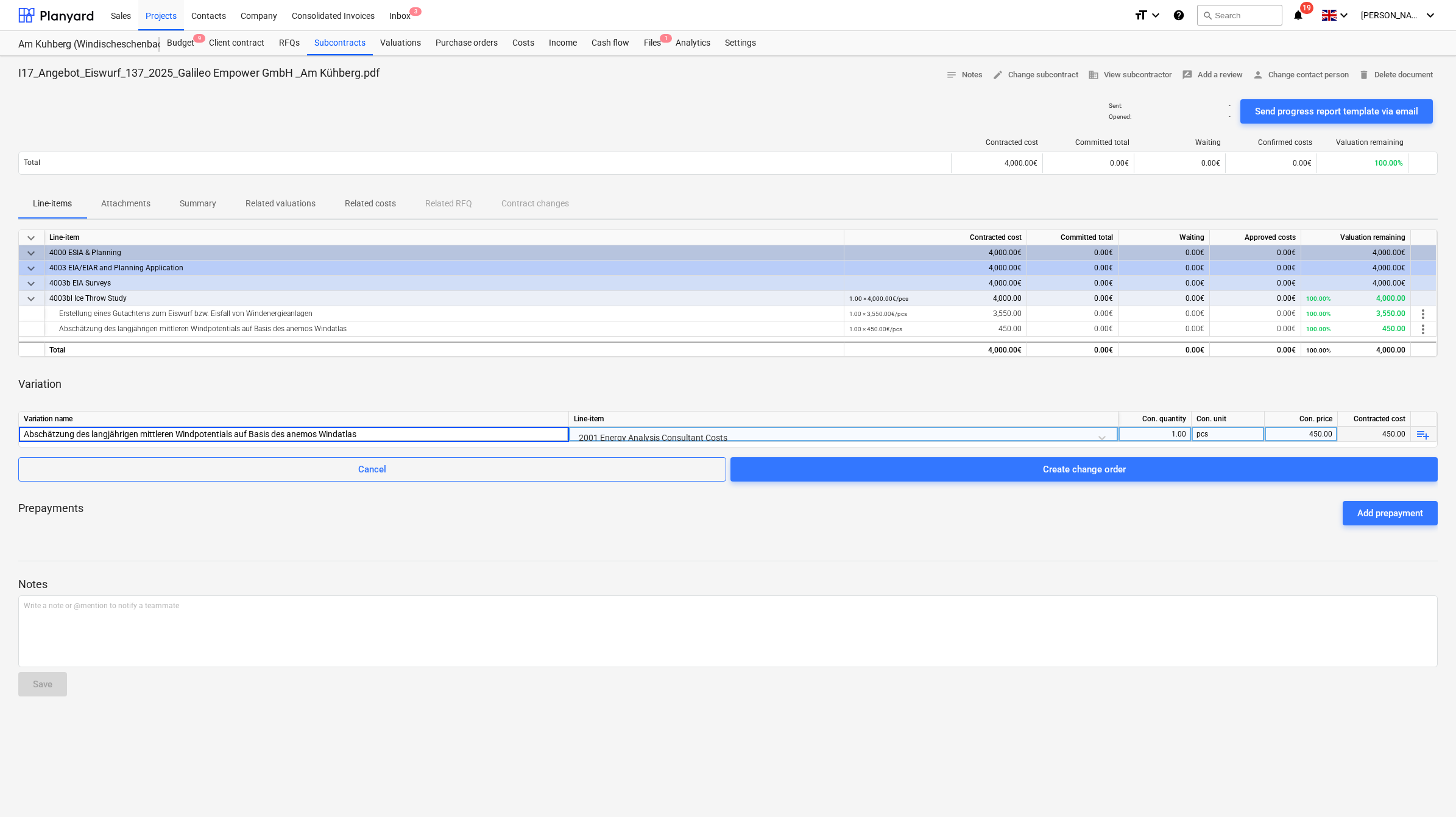
click at [305, 433] on input "Abschätzung des langjährigen mittleren Windpotentials auf Basis des anemos Wind…" at bounding box center [293, 434] width 549 height 14
type input "Für jede weitere WEA im Gutachten zum Eiswurf und Eisfall aus Pos. F1.1"
click at [1104, 436] on div "2001 Energy Analysis Consultant Costs" at bounding box center [844, 437] width 539 height 21
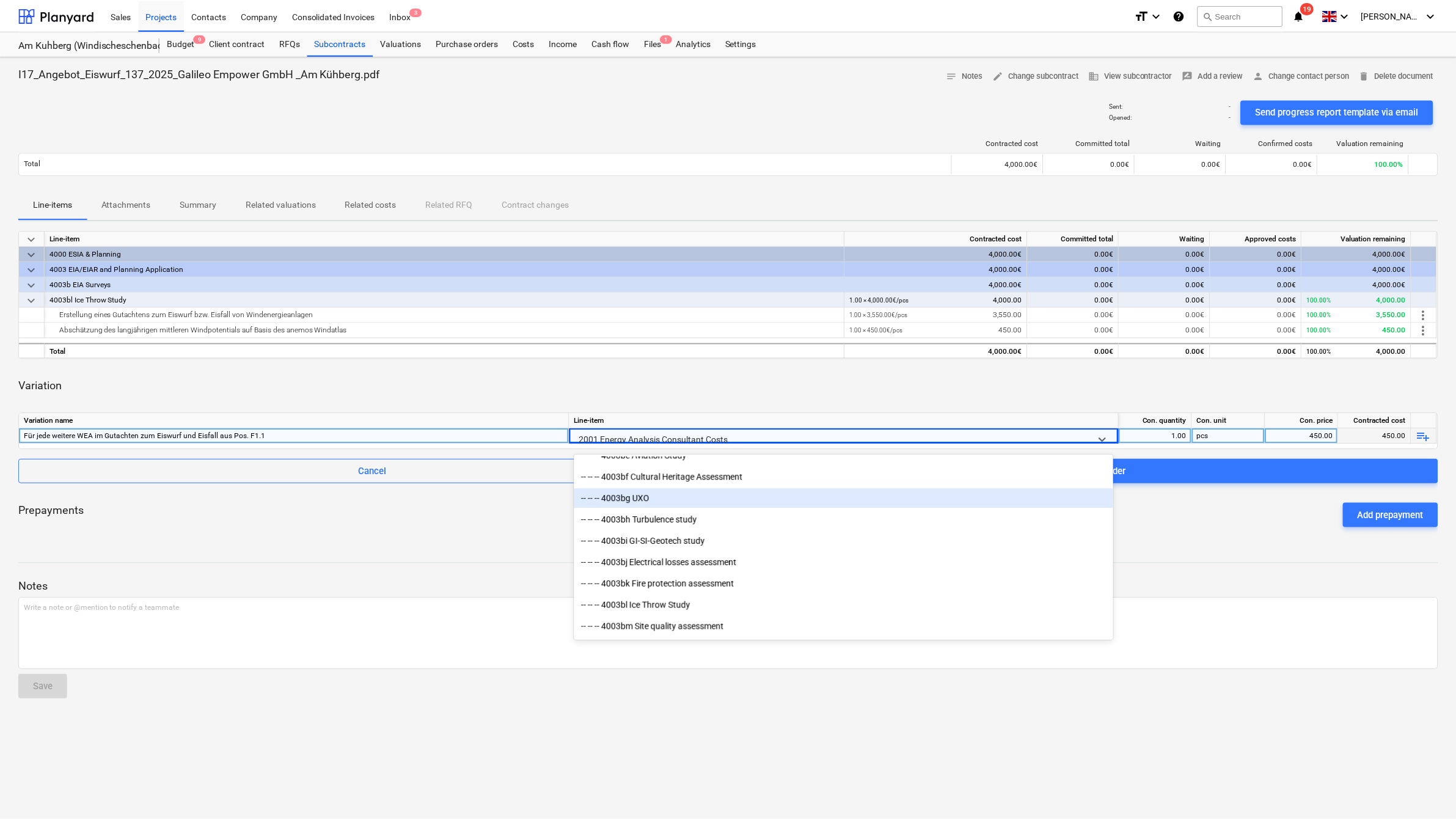
scroll to position [975, 0]
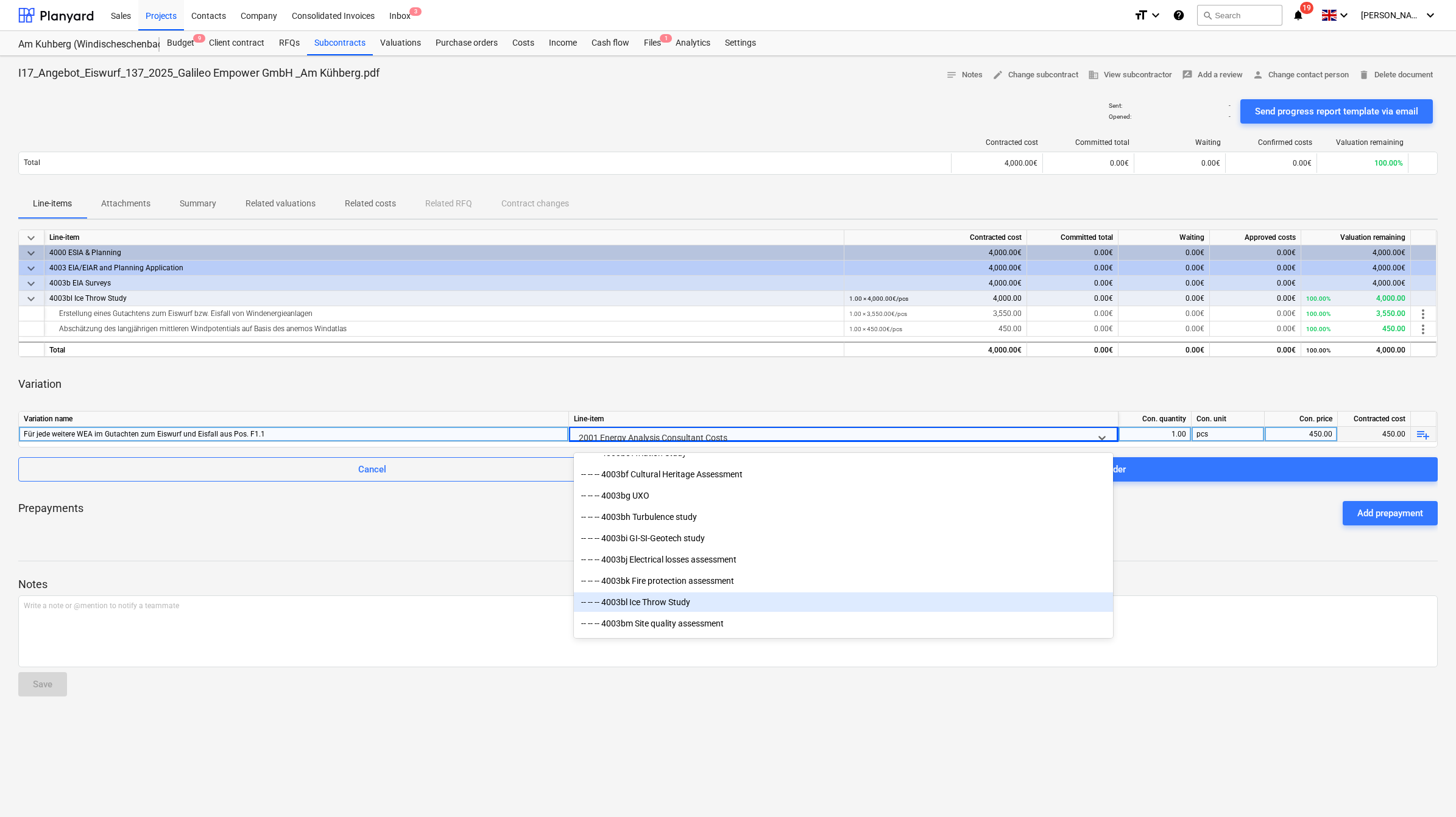
click at [731, 602] on div "-- -- -- 4003bl Ice Throw Study" at bounding box center [844, 602] width 539 height 20
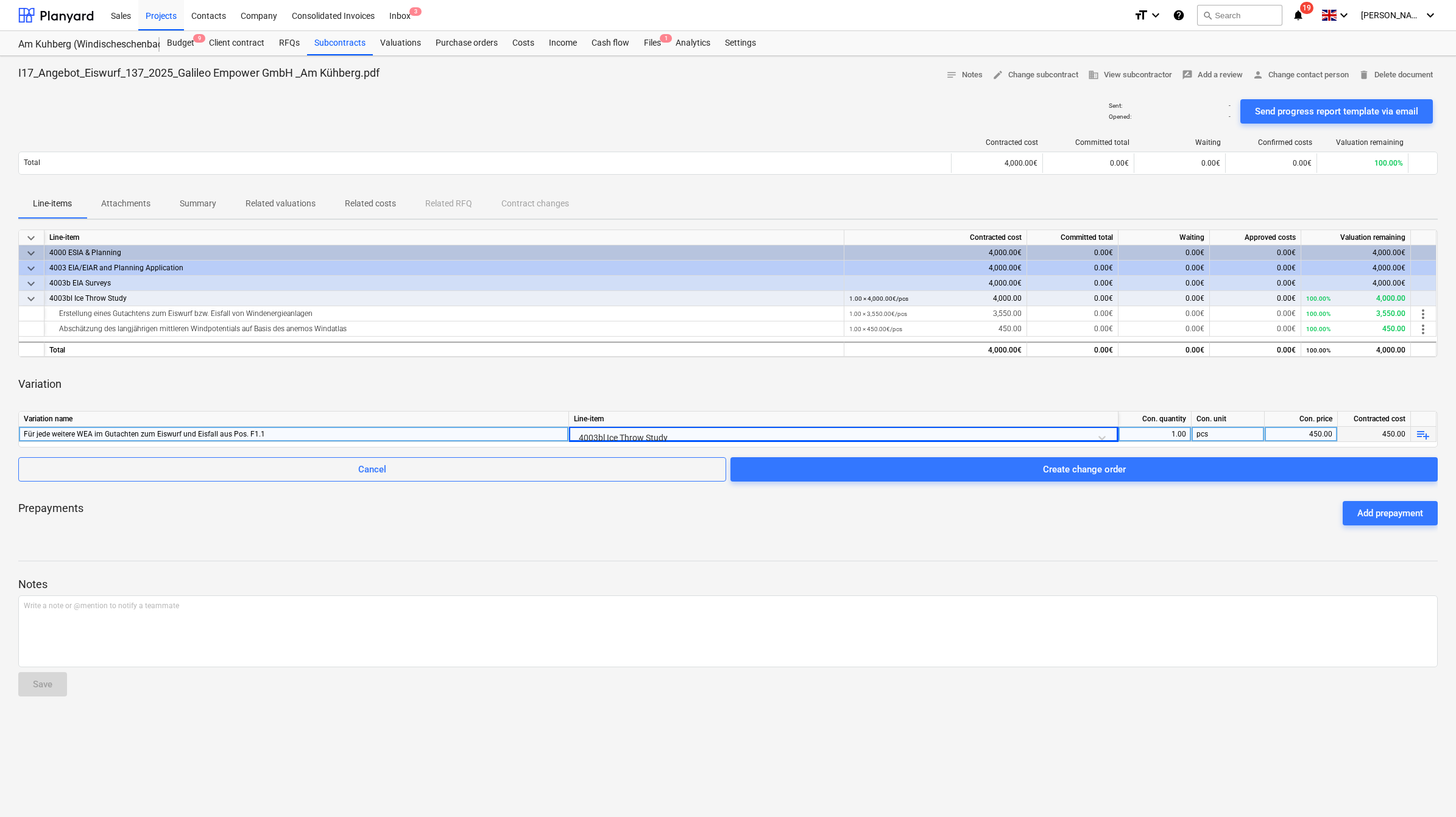
click at [670, 562] on div "Notes Write a note or @mention to notify a teammate ﻿ Save" at bounding box center [728, 625] width 1419 height 161
click at [1181, 433] on div "1.00" at bounding box center [1155, 434] width 63 height 15
click at [1181, 433] on input "1" at bounding box center [1154, 434] width 72 height 14
type input "6"
click at [1040, 712] on div "I17_Angebot_Eiswurf_137_2025_Galileo Empower GmbH _Am Kühberg.pdf notes Notes e…" at bounding box center [728, 436] width 1456 height 761
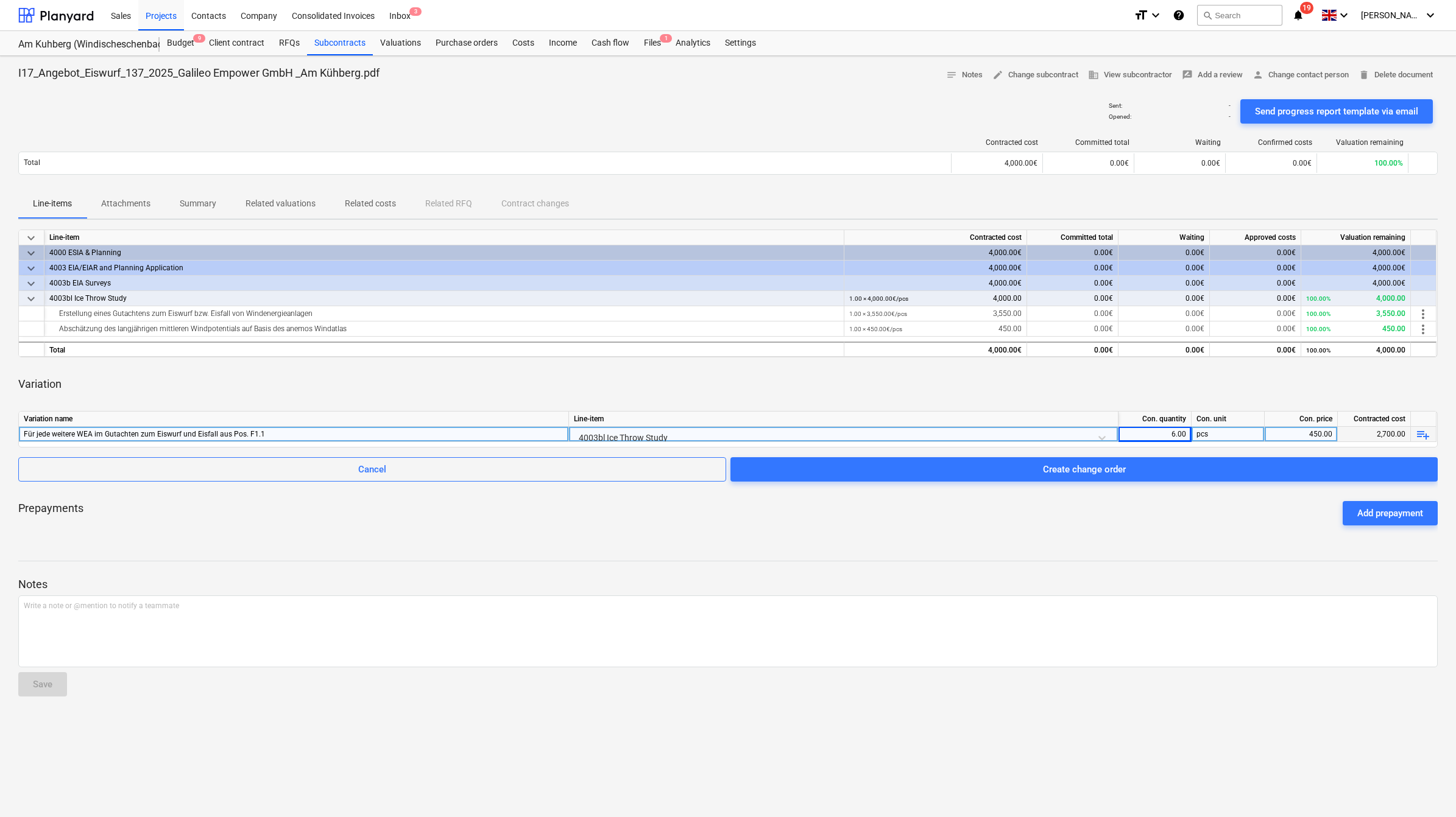
click at [714, 592] on div at bounding box center [728, 594] width 1419 height 4
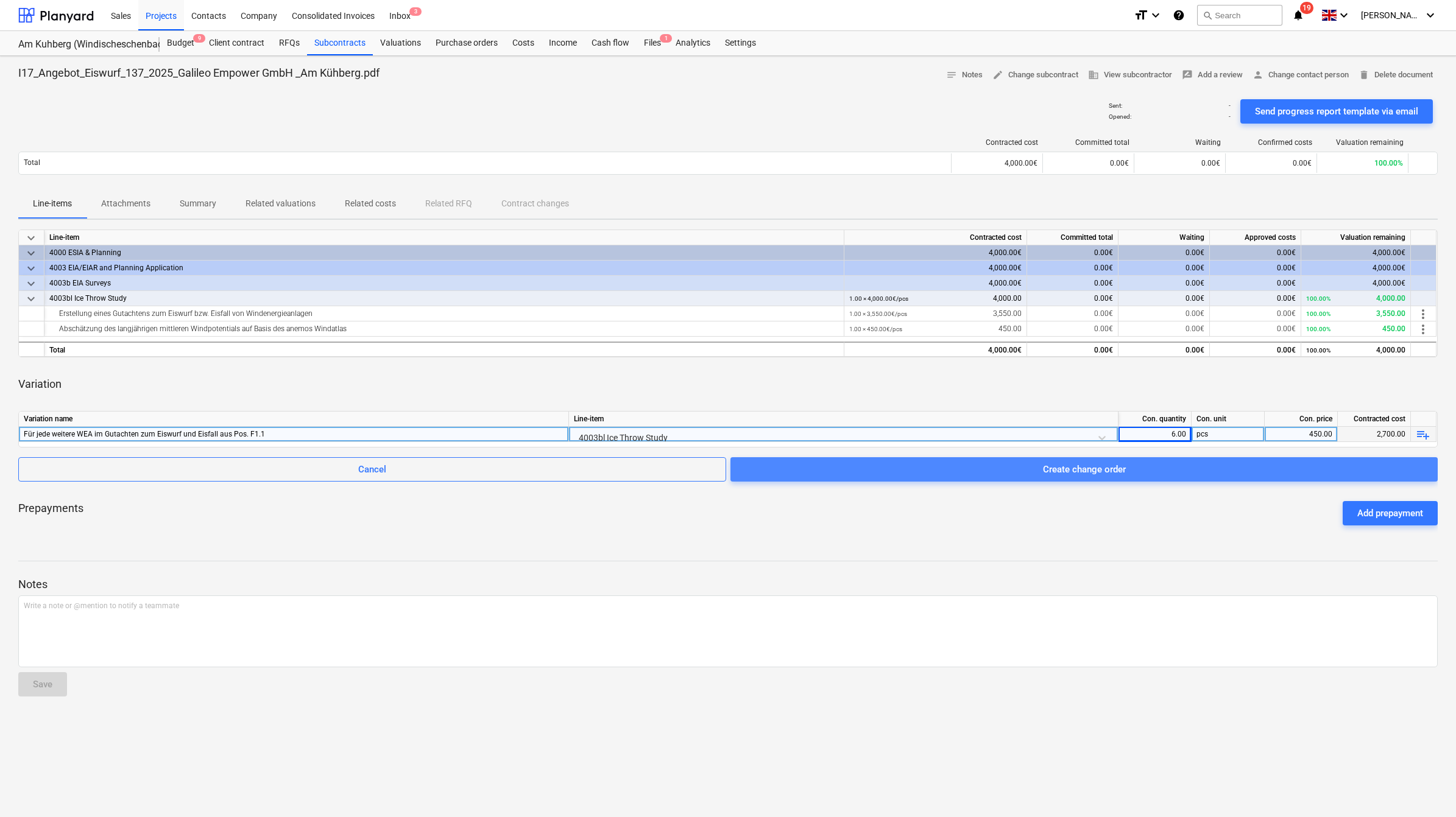
click at [906, 463] on span "Create change order" at bounding box center [1084, 470] width 678 height 16
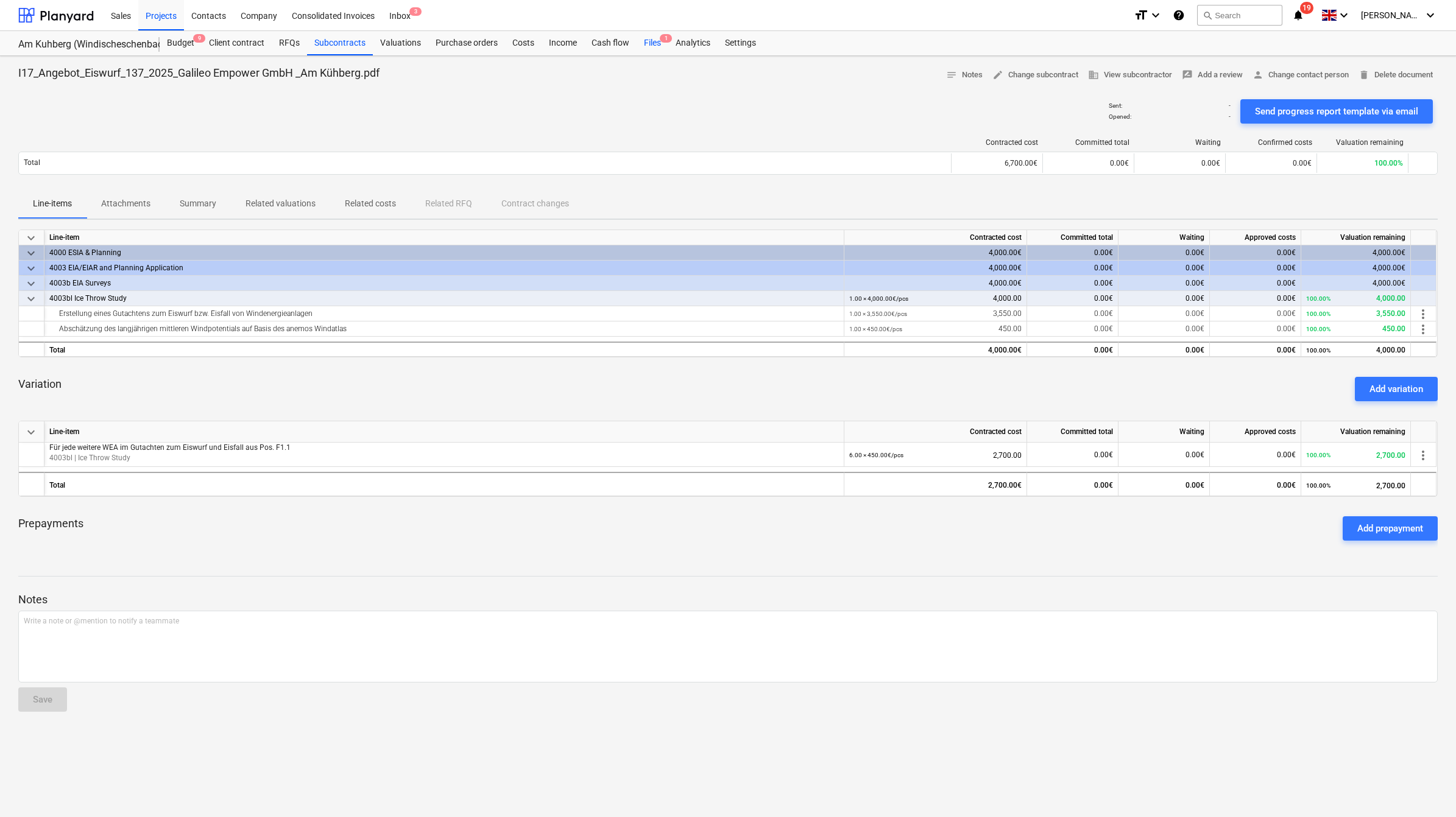
click at [654, 40] on div "Files 1" at bounding box center [652, 43] width 32 height 25
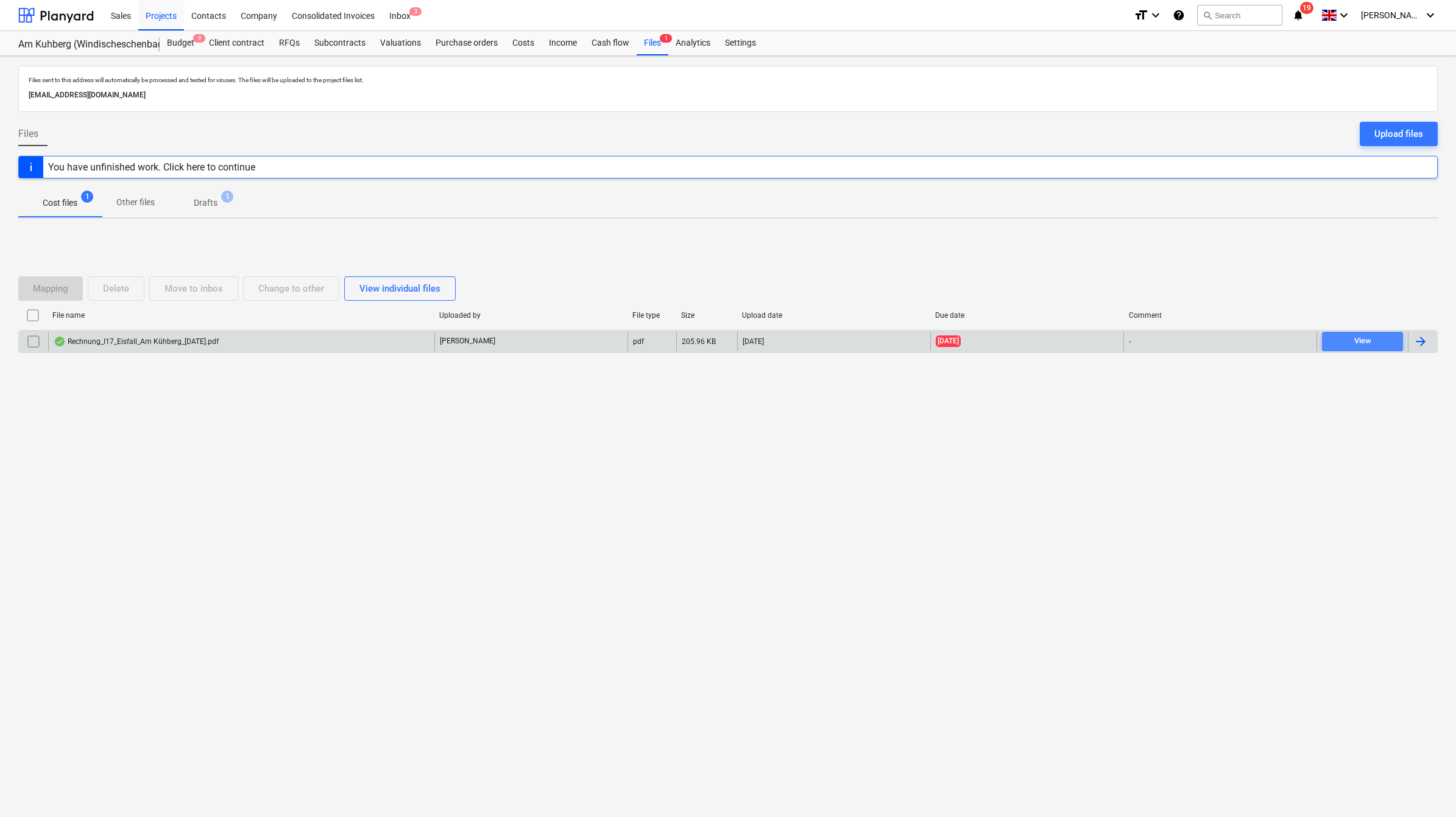
click at [1349, 339] on span "View" at bounding box center [1362, 342] width 72 height 14
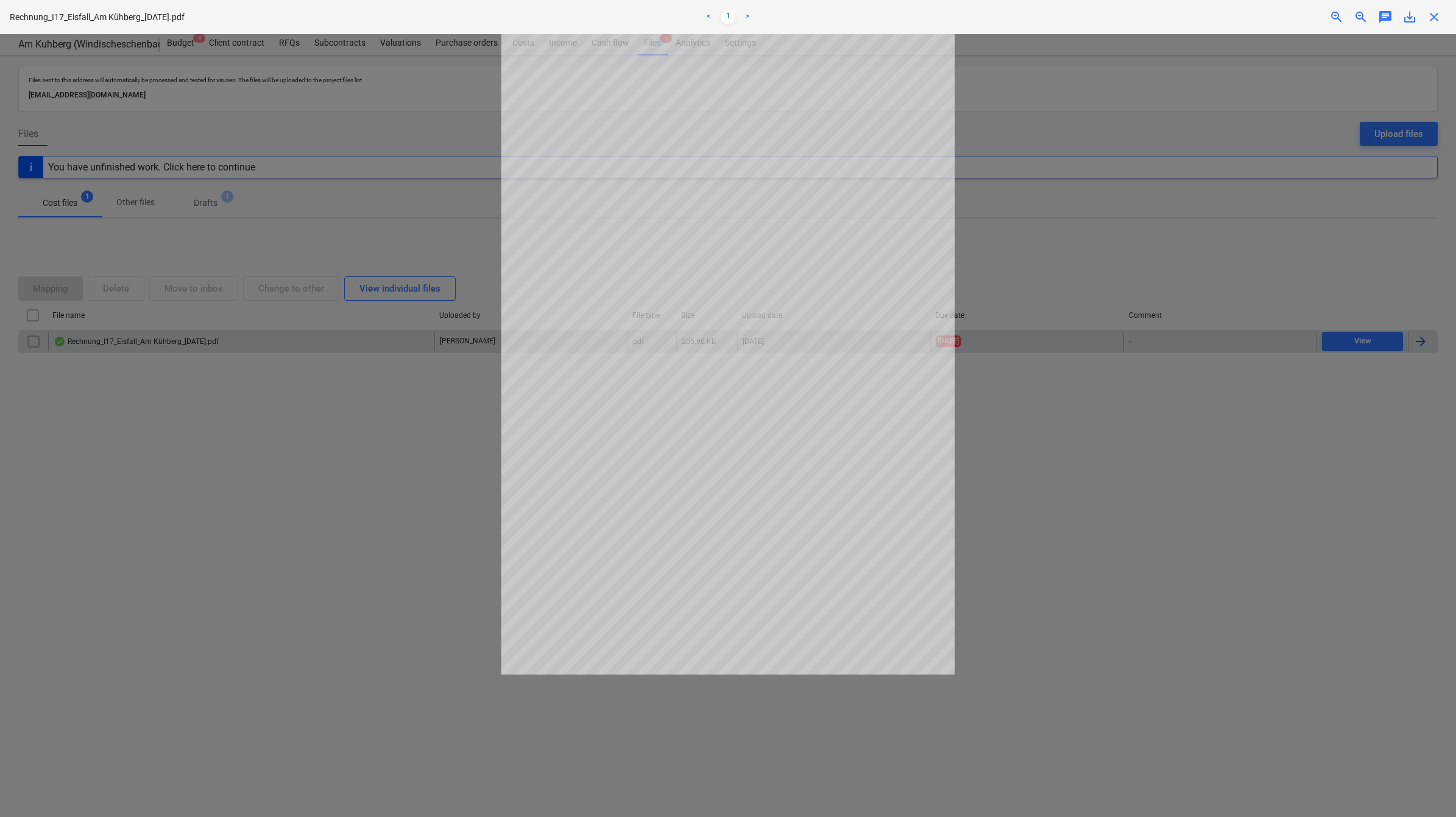
click at [1101, 440] on div at bounding box center [728, 425] width 1456 height 783
click at [1445, 20] on div "close" at bounding box center [1434, 17] width 25 height 14
click at [1433, 19] on span "close" at bounding box center [1434, 17] width 14 height 14
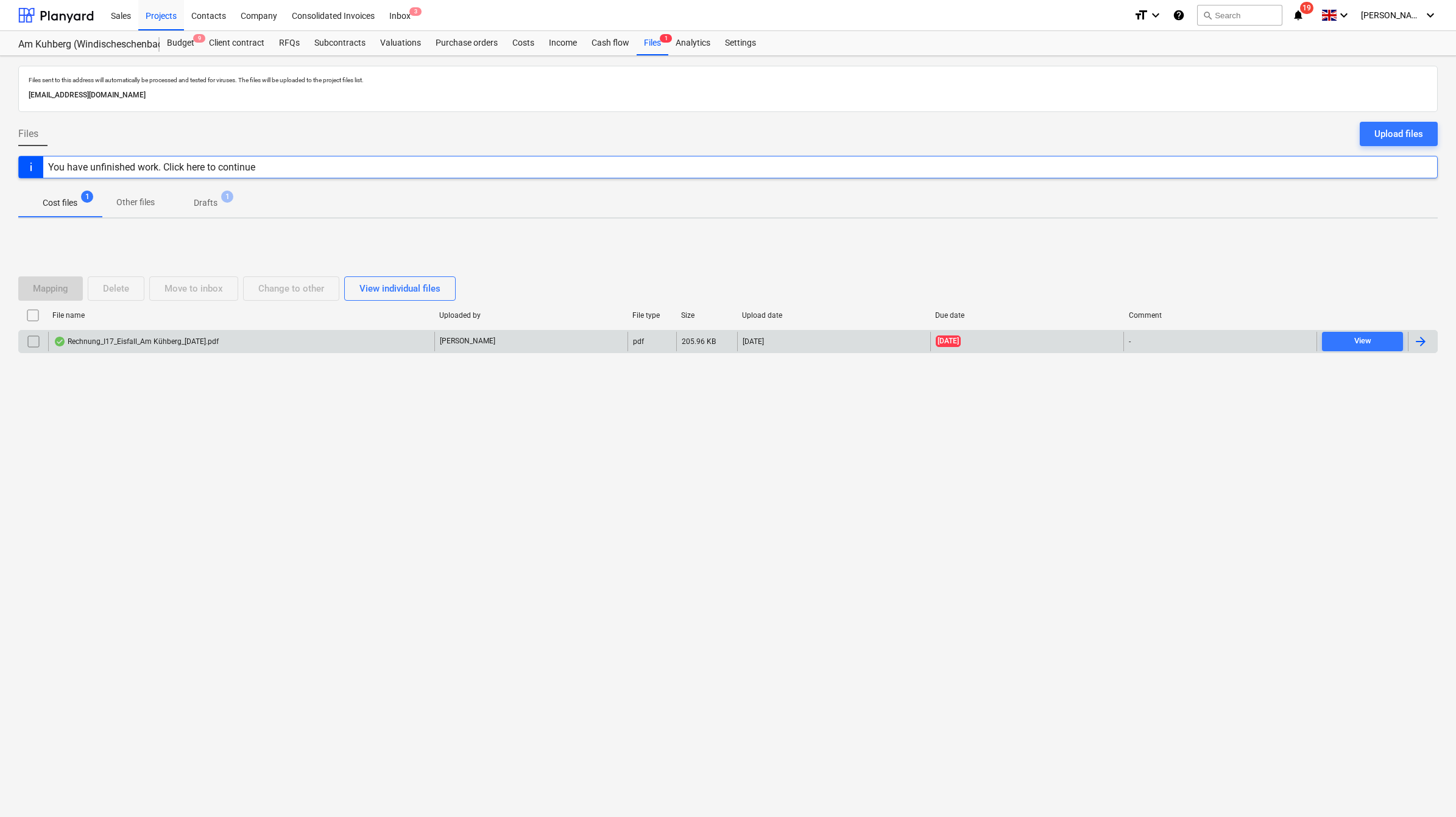
click at [1433, 341] on div at bounding box center [1422, 341] width 29 height 20
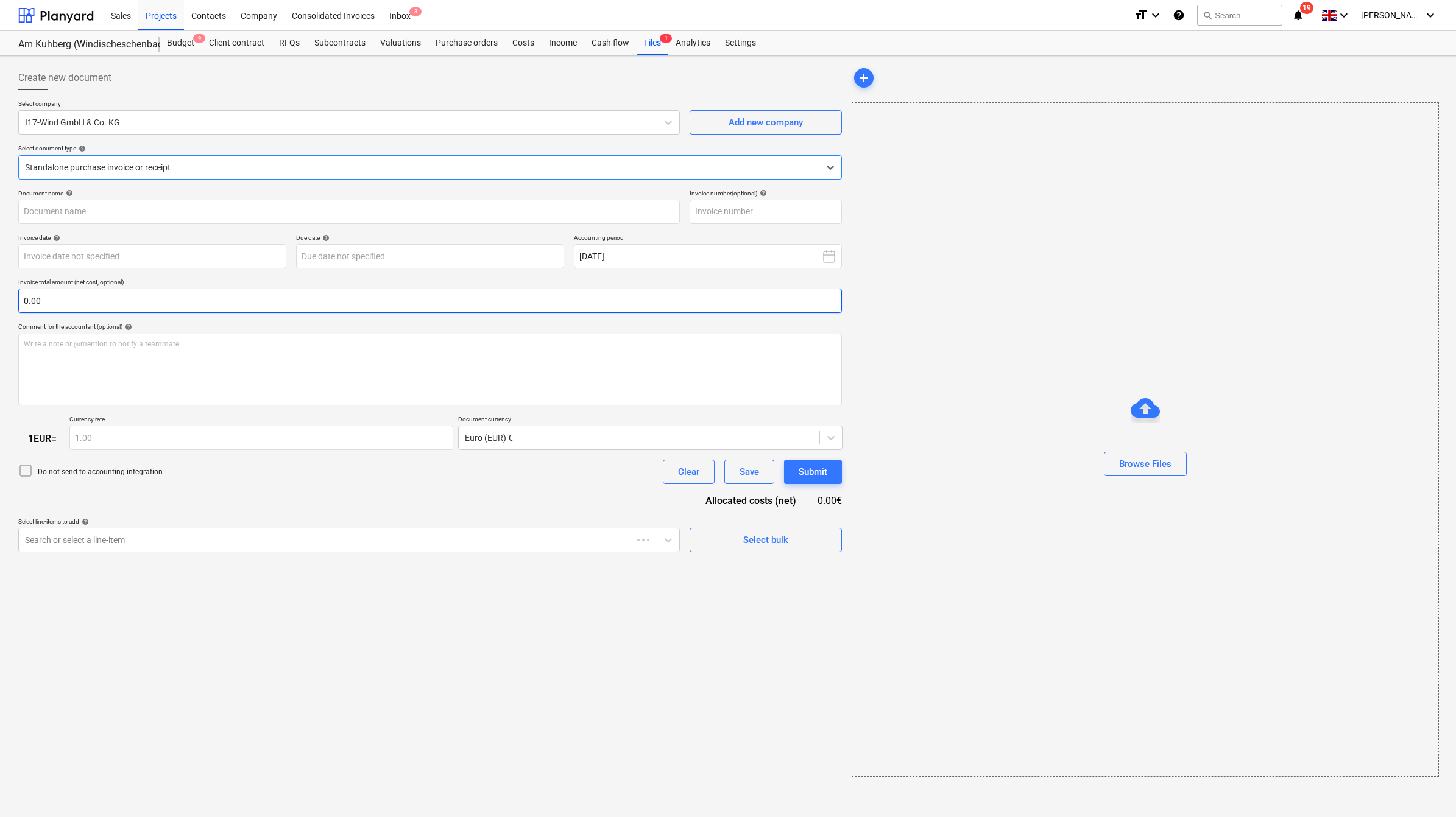
type input "20251541"
type input "[DATE]"
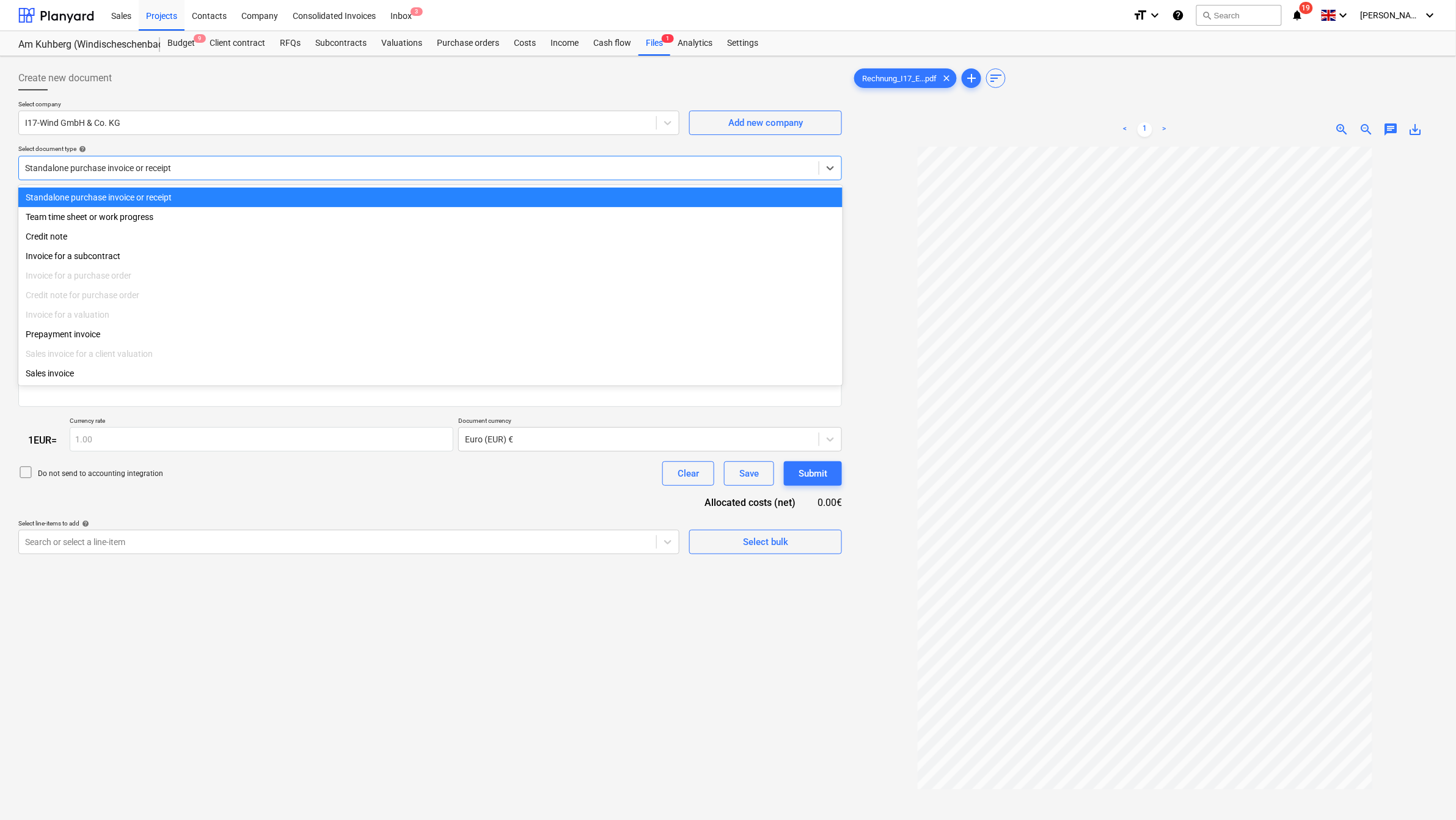
click at [579, 173] on div at bounding box center [418, 168] width 787 height 12
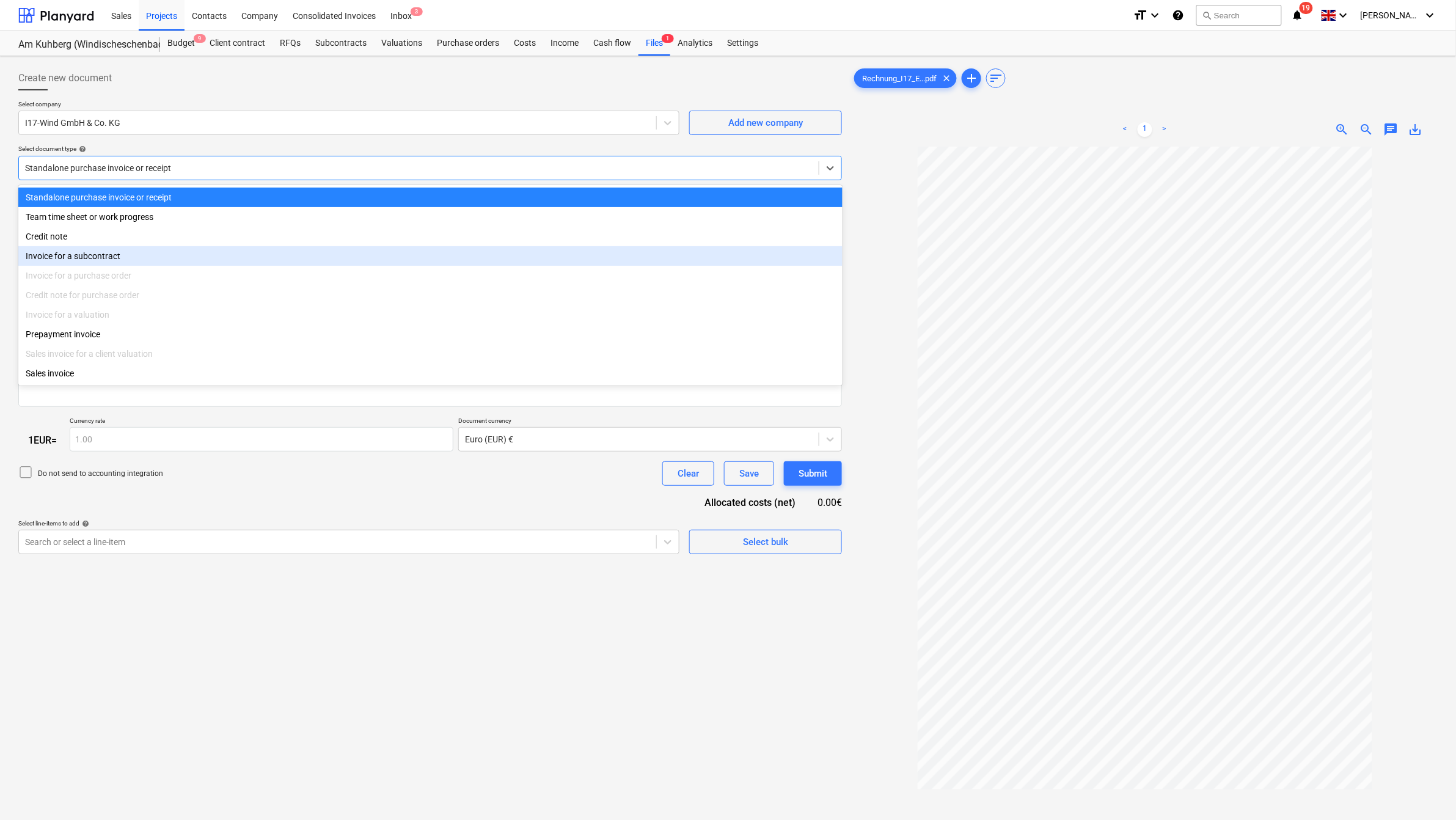
click at [298, 270] on div "Invoice for a purchase order" at bounding box center [430, 275] width 824 height 20
click at [105, 261] on div "Invoice for a subcontract" at bounding box center [430, 256] width 824 height 20
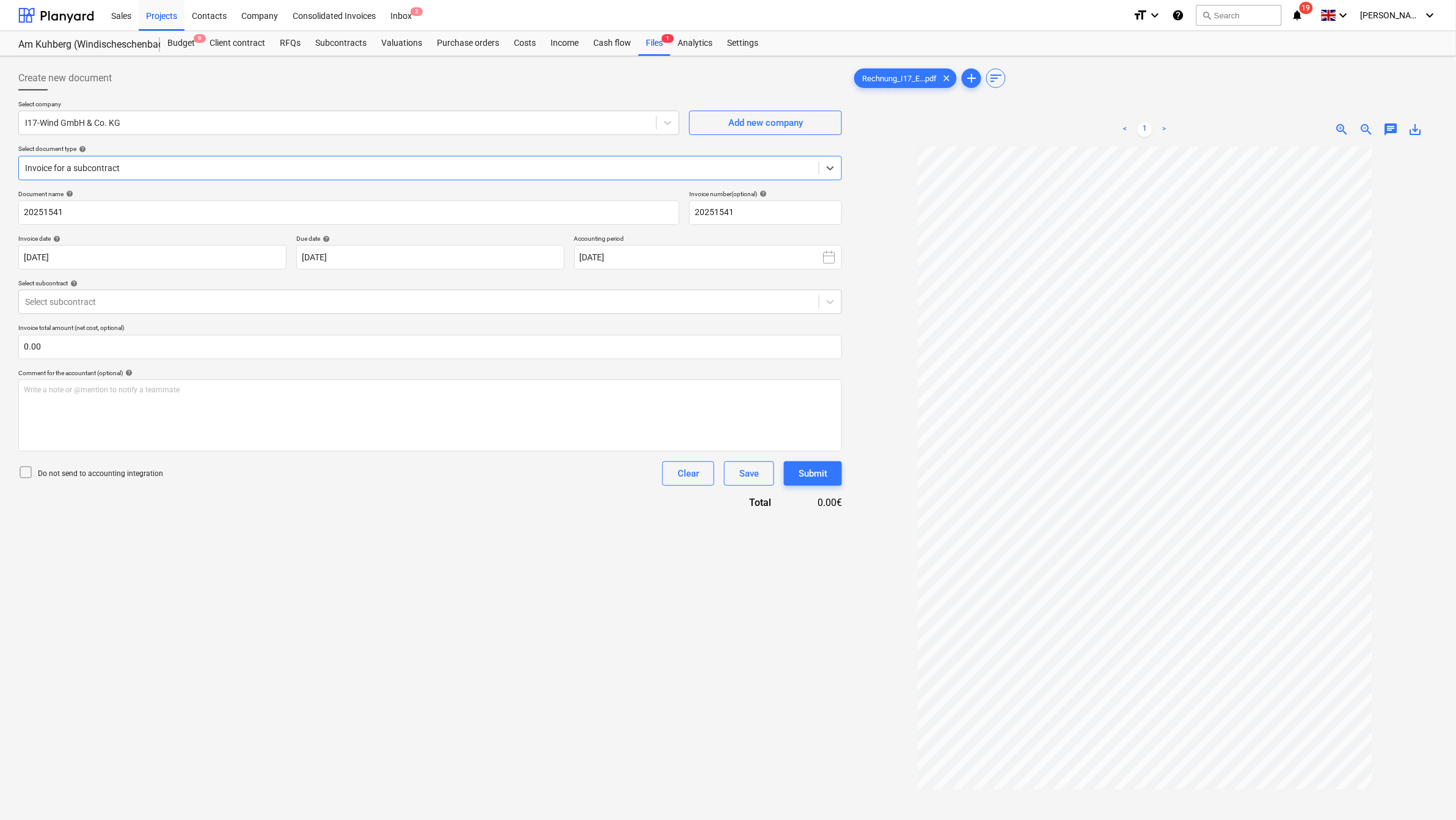
click at [193, 578] on div "Create new document Select company I17-Wind GmbH & Co. KG Add new company Selec…" at bounding box center [430, 499] width 834 height 876
click at [518, 298] on div at bounding box center [418, 302] width 787 height 12
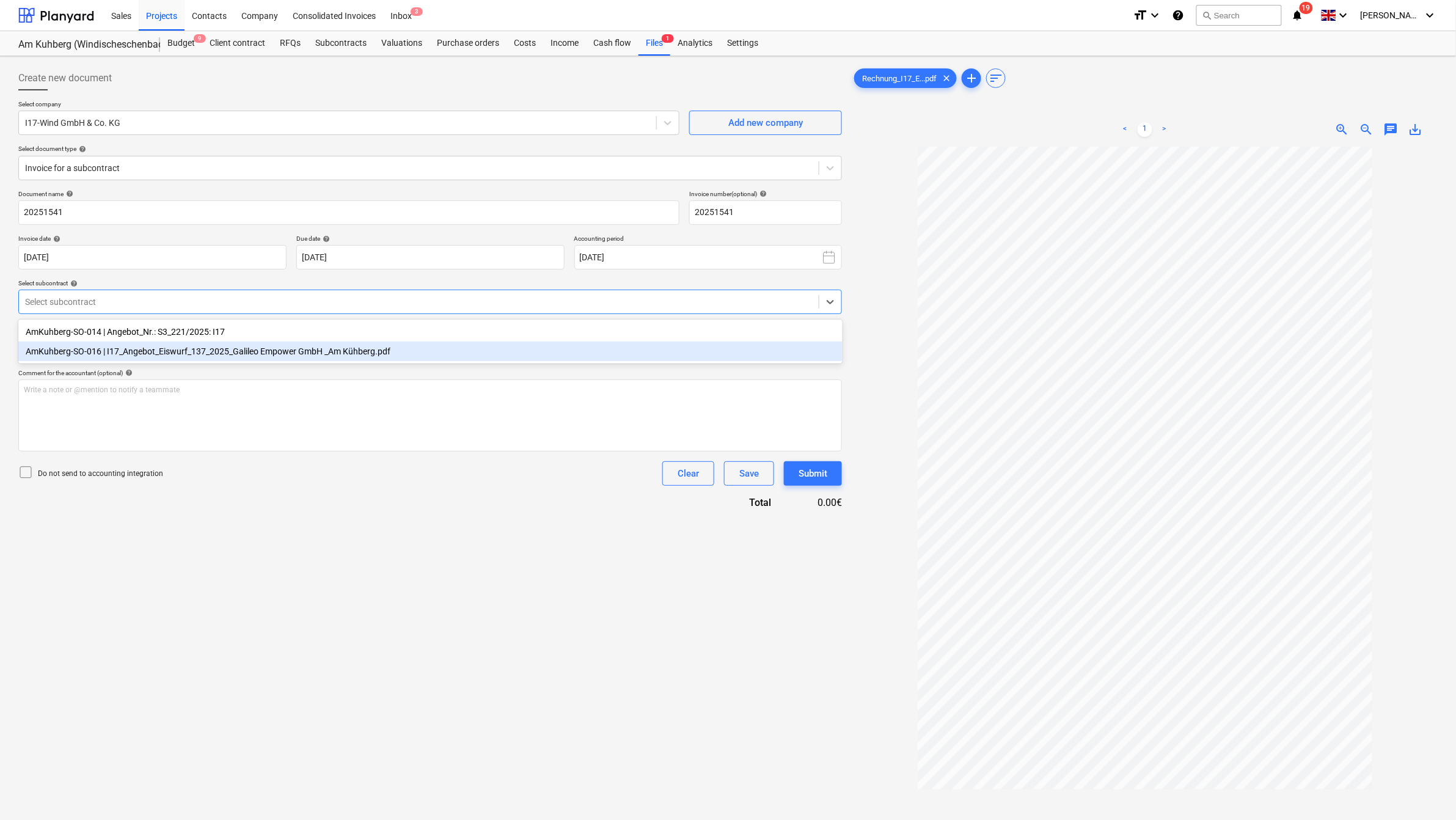
click at [160, 355] on div "AmKuhberg-SO-016 | I17_Angebot_Eiswurf_137_2025_Galileo Empower GmbH _Am Kühber…" at bounding box center [430, 351] width 824 height 20
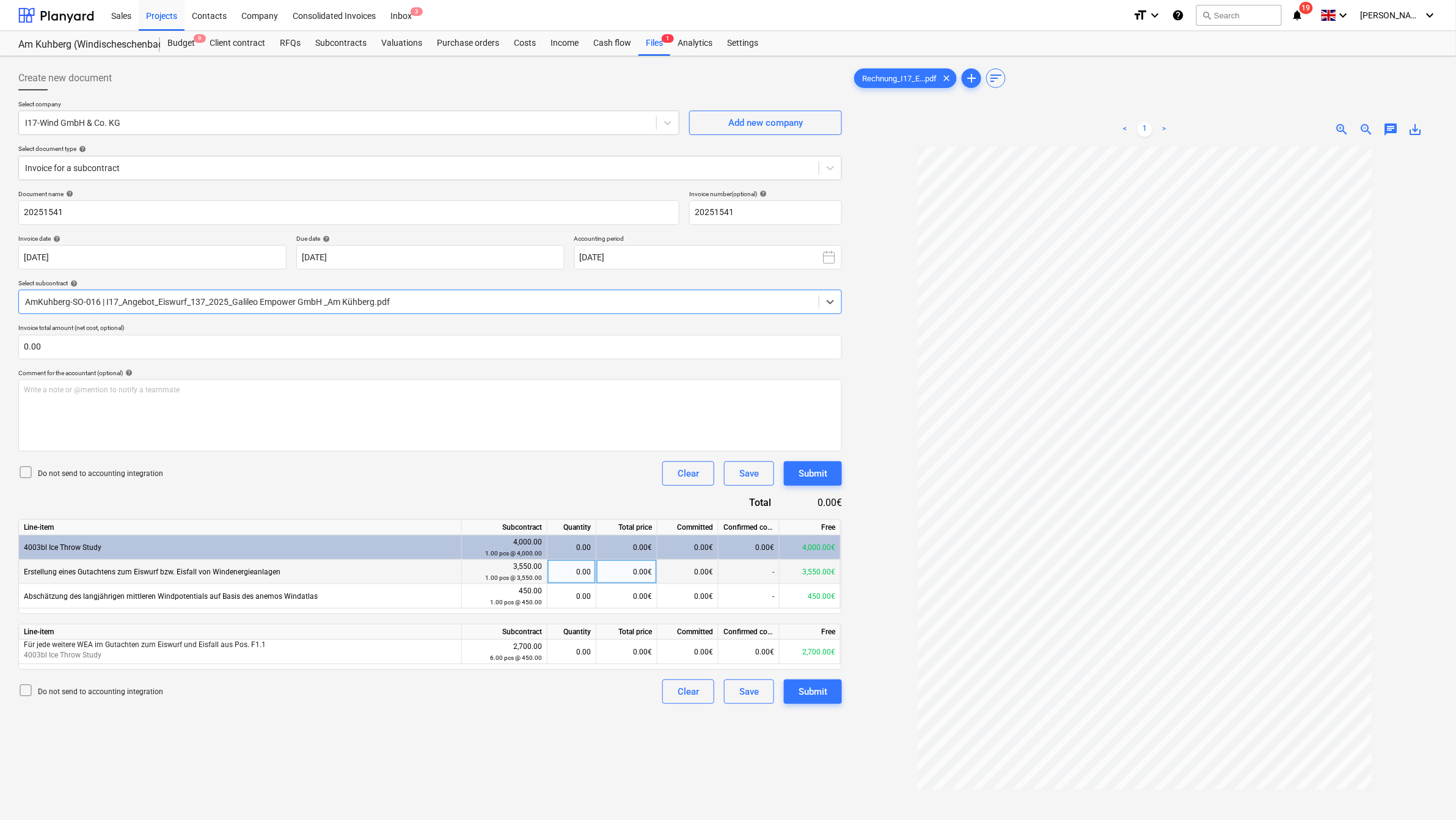
click at [582, 574] on div "0.00" at bounding box center [571, 572] width 38 height 25
type input "1"
click at [581, 539] on div "0.00" at bounding box center [571, 547] width 38 height 25
click at [581, 539] on div "0.89" at bounding box center [571, 547] width 38 height 25
click at [582, 550] on div "0.89" at bounding box center [571, 547] width 38 height 25
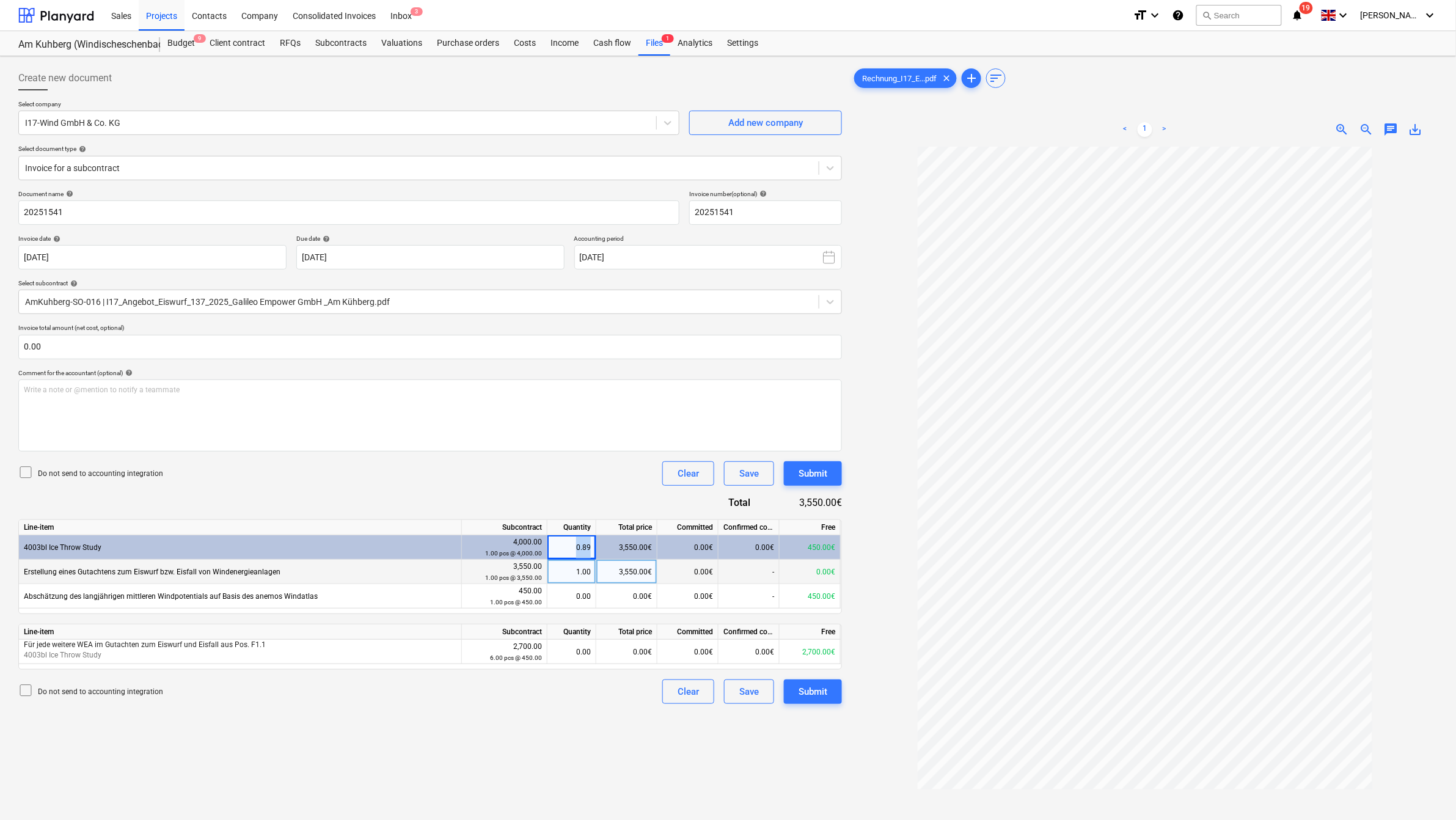
click at [582, 550] on div "0.89" at bounding box center [571, 547] width 38 height 25
drag, startPoint x: 582, startPoint y: 550, endPoint x: 578, endPoint y: 594, distance: 44.2
click at [578, 594] on div "0.00" at bounding box center [571, 596] width 38 height 25
type input "1"
click at [573, 685] on div "Do not send to accounting integration Clear Save Submit" at bounding box center [430, 692] width 824 height 25
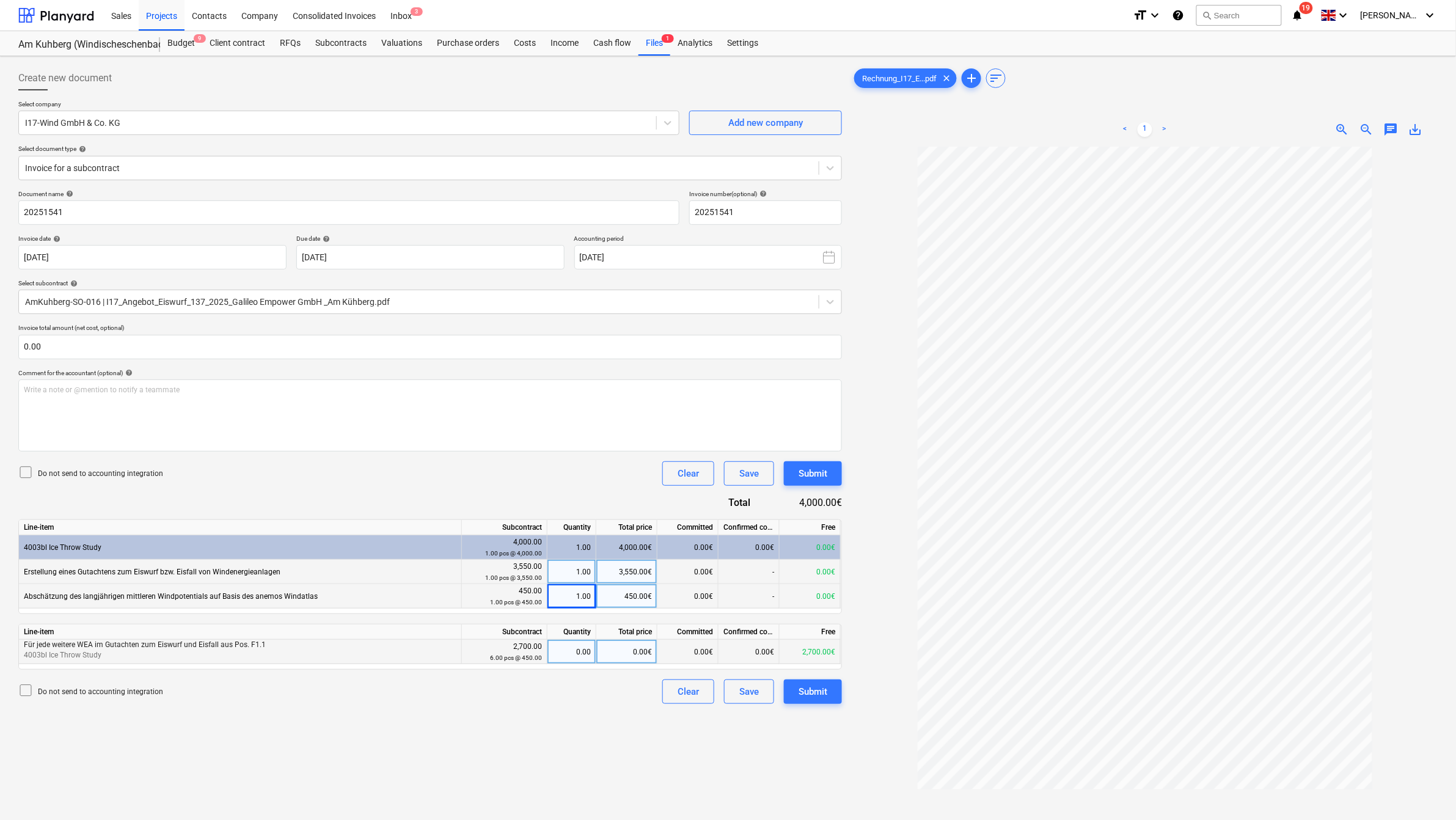
click at [576, 652] on div "0.00" at bounding box center [571, 652] width 38 height 25
type input "1"
click at [562, 699] on div "Do not send to accounting integration Clear Save Submit" at bounding box center [430, 692] width 824 height 25
click at [491, 704] on div "Create new document Select company I17-Wind GmbH & Co. KG Add new company Selec…" at bounding box center [430, 499] width 834 height 876
click at [391, 487] on div "Document name help 20251541 Invoice number (optional) help 20251541 Invoice dat…" at bounding box center [430, 447] width 824 height 514
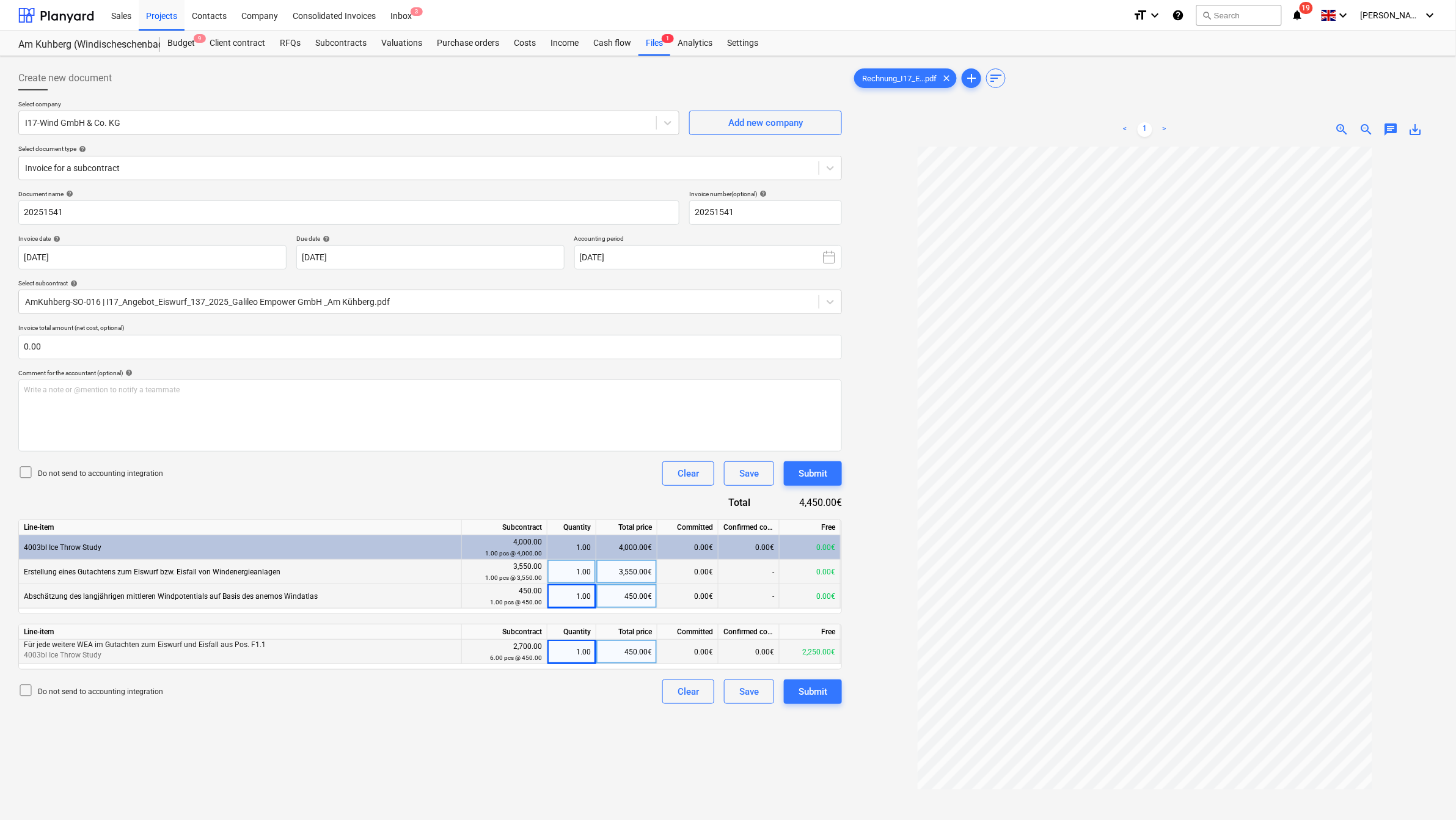
click at [581, 652] on div "1.00" at bounding box center [571, 652] width 38 height 25
click at [569, 681] on div "Do not send to accounting integration Clear Save Submit" at bounding box center [430, 692] width 824 height 25
click at [567, 689] on div "Do not send to accounting integration Clear Save Submit" at bounding box center [430, 692] width 824 height 25
click at [703, 652] on div "0.00€" at bounding box center [688, 652] width 61 height 25
click at [748, 645] on div "0.00€" at bounding box center [749, 652] width 61 height 25
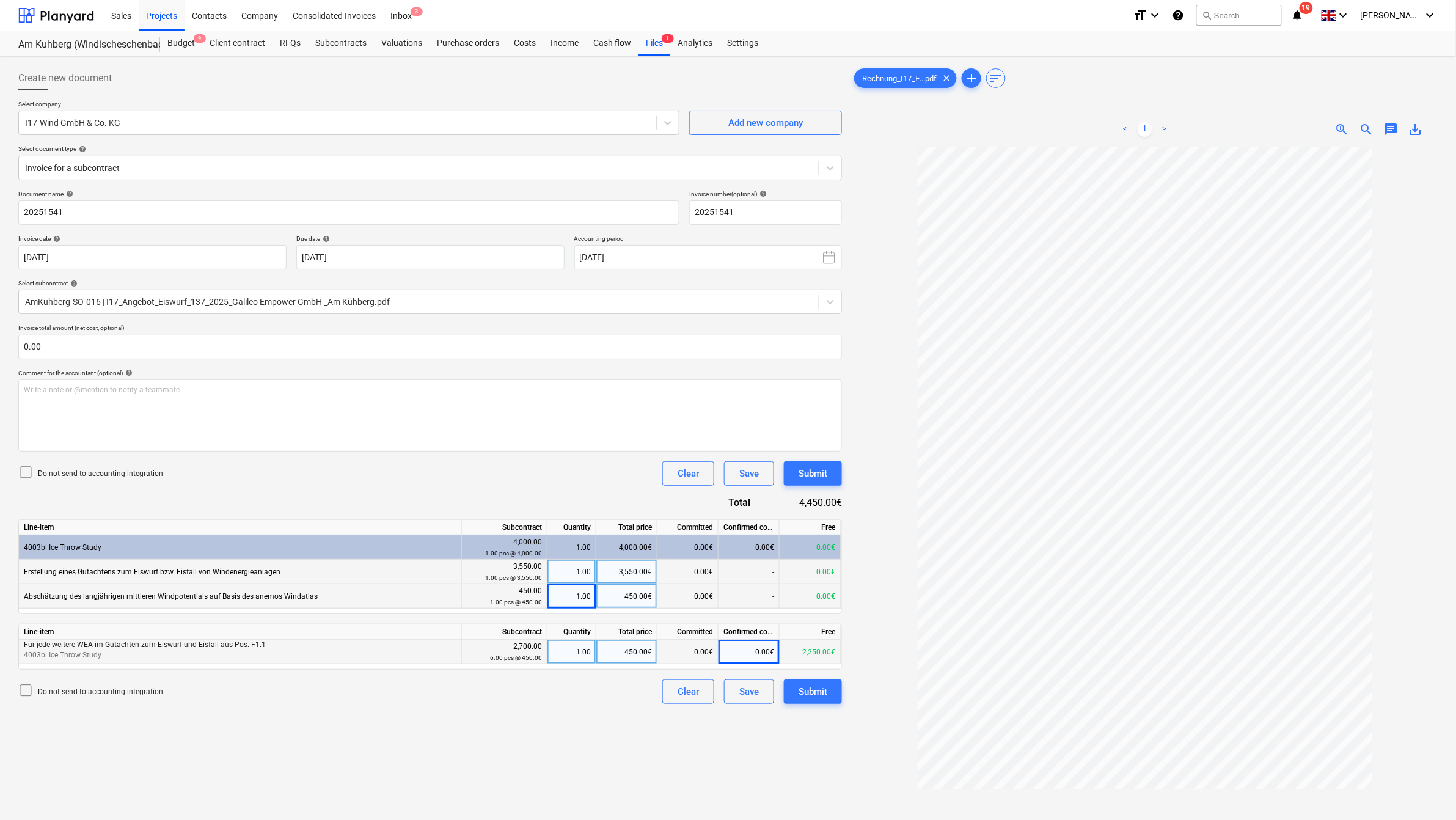
click at [756, 649] on div "0.00€" at bounding box center [749, 652] width 61 height 25
click at [585, 646] on div "1.00" at bounding box center [571, 652] width 38 height 25
type input "6"
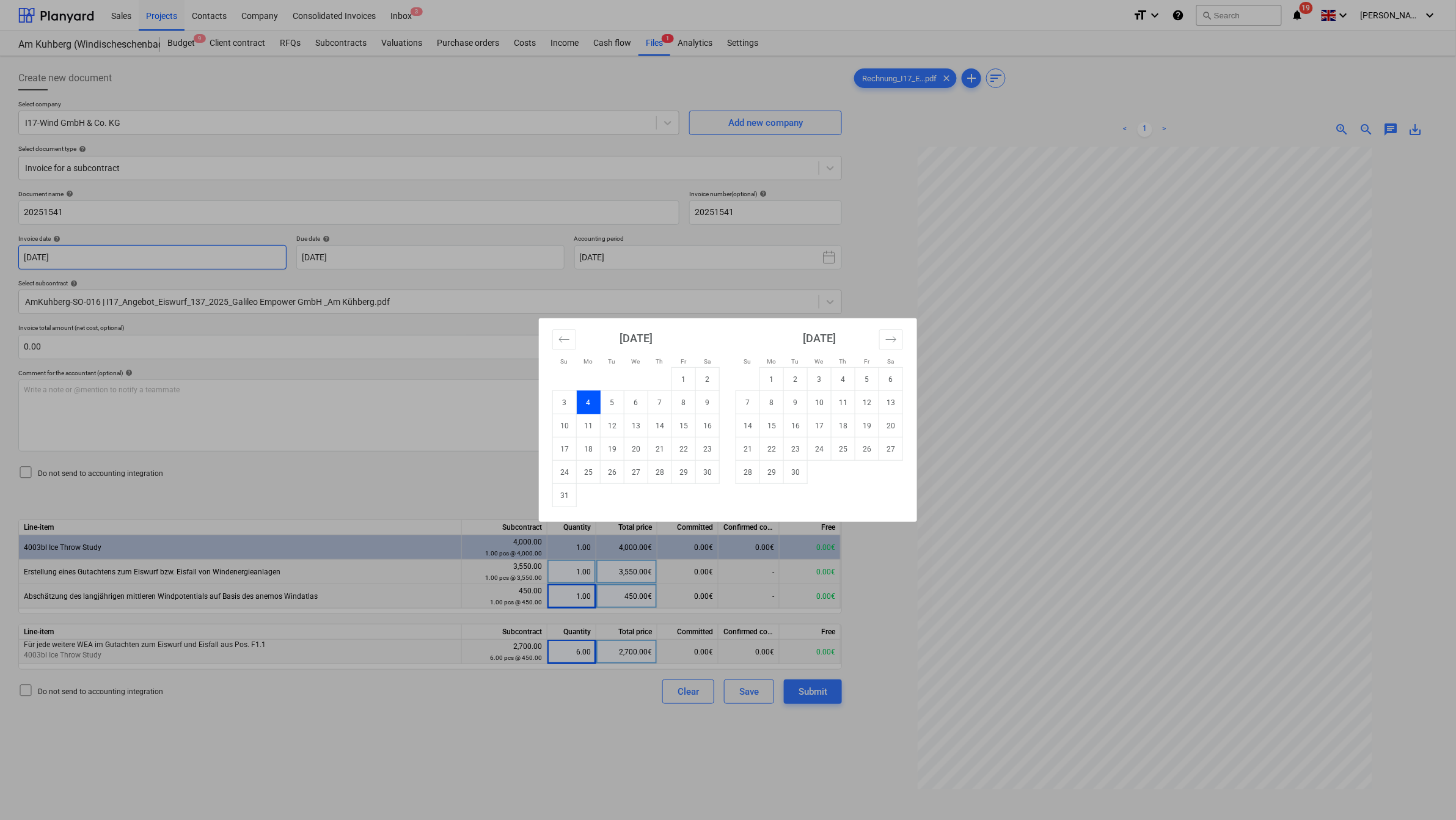
click at [104, 260] on body "Sales Projects Contacts Company Consolidated Invoices Inbox 3 format_size keybo…" at bounding box center [728, 410] width 1456 height 820
click at [300, 685] on div "Su Mo Tu We Th Fr Sa Su Mo Tu We Th Fr Sa [DATE] 1 2 3 4 5 6 7 8 9 10 11 12 13 …" at bounding box center [728, 410] width 1456 height 820
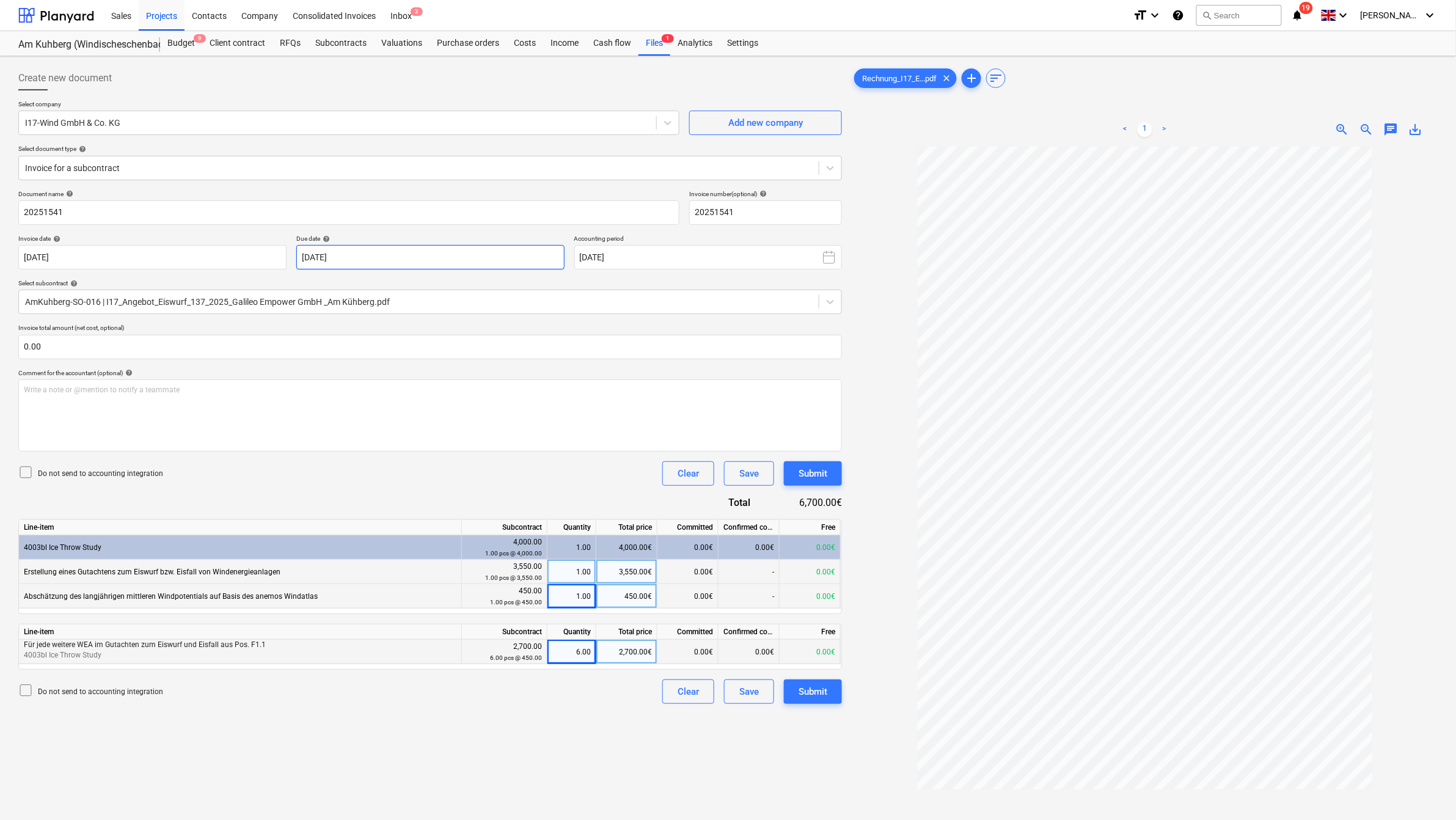
click at [484, 257] on body "Sales Projects Contacts Company Consolidated Invoices Inbox 3 format_size keybo…" at bounding box center [728, 410] width 1456 height 820
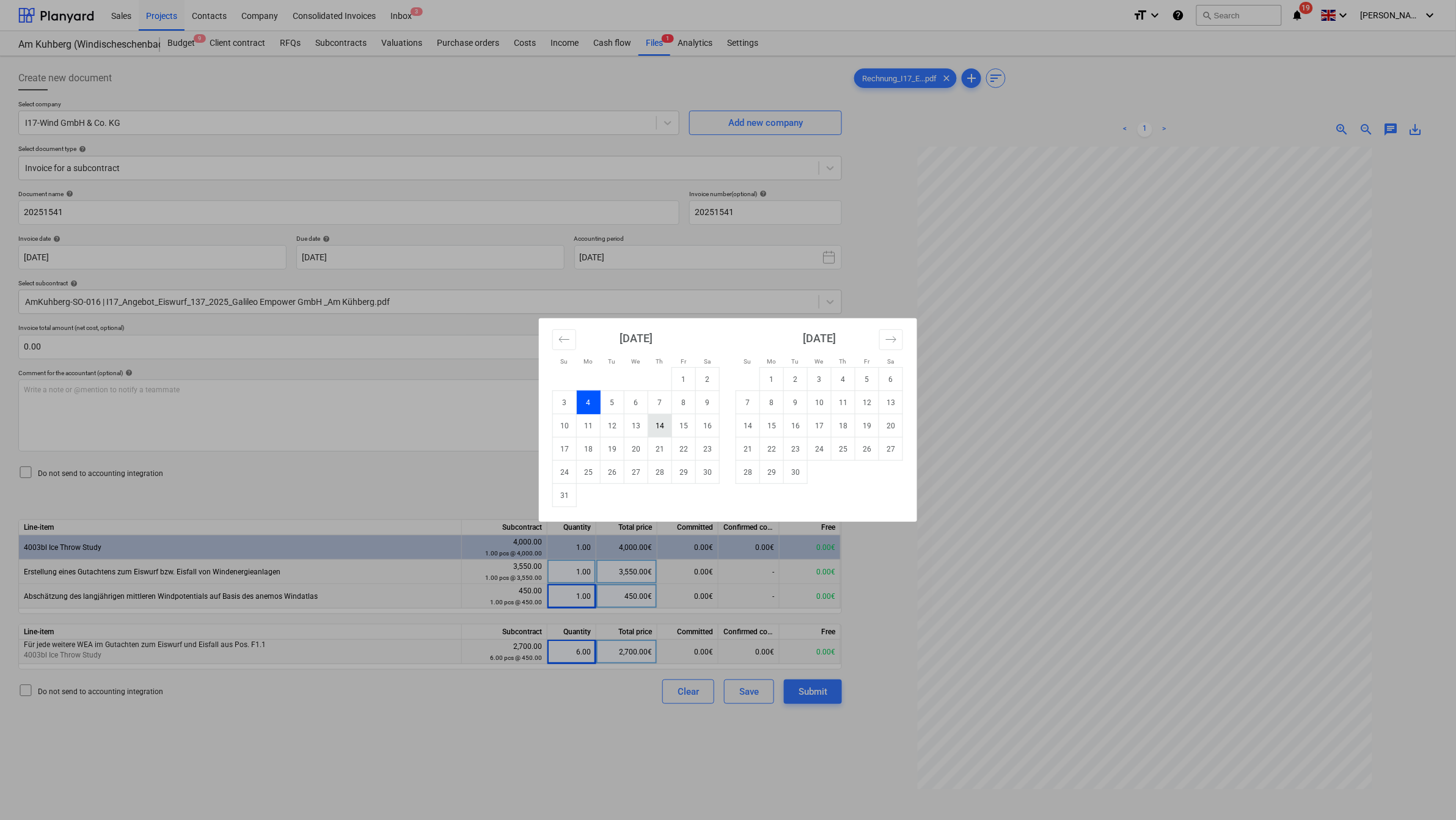
click at [654, 427] on td "14" at bounding box center [661, 425] width 24 height 23
type input "[DATE]"
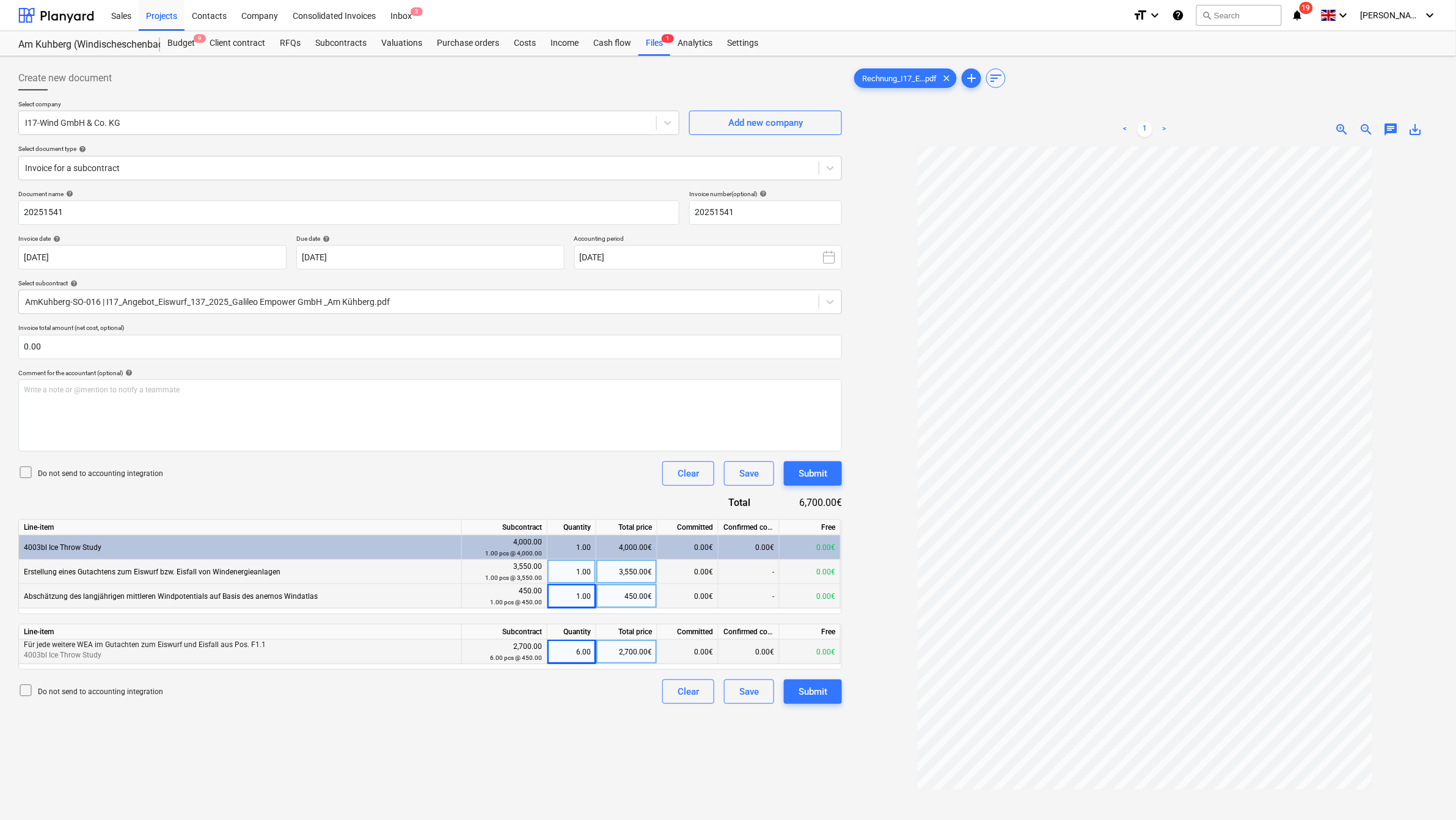
click at [267, 489] on div "Document name help 20251541 Invoice number (optional) help 20251541 Invoice dat…" at bounding box center [430, 447] width 824 height 514
click at [74, 215] on input "20251541" at bounding box center [349, 212] width 661 height 25
type input "Eisfallgutachten Am Kuehberg"
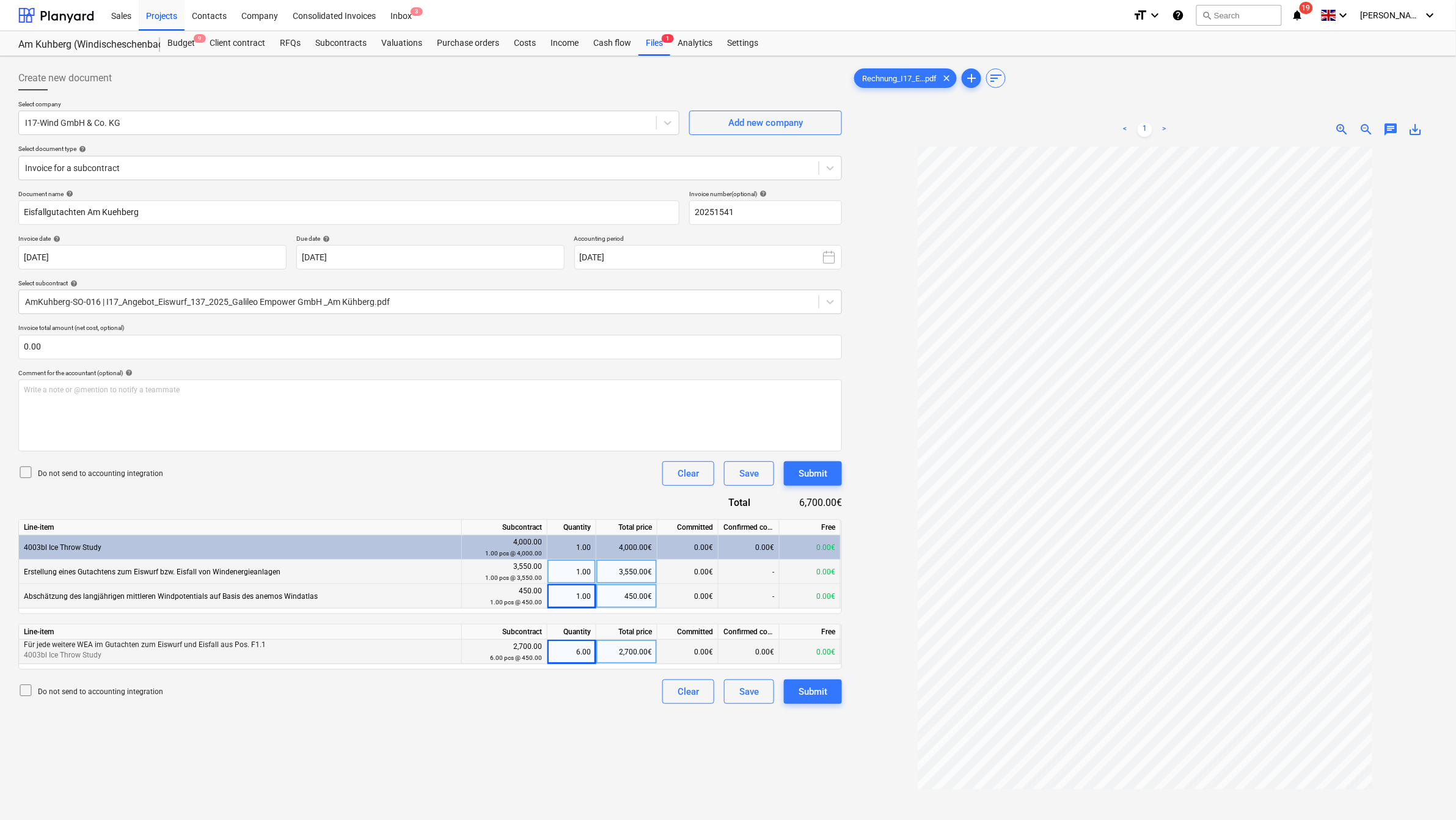
click at [248, 735] on div "Create new document Select company I17-Wind GmbH & Co. KG Add new company Selec…" at bounding box center [430, 499] width 834 height 876
click at [527, 740] on div "Create new document Select company I17-Wind GmbH & Co. KG Add new company Selec…" at bounding box center [430, 499] width 834 height 876
click at [139, 676] on div "Document name help Eisfallgutachten Am Kuehberg Invoice number (optional) help …" at bounding box center [430, 447] width 824 height 514
click at [811, 697] on div "Submit" at bounding box center [813, 692] width 29 height 16
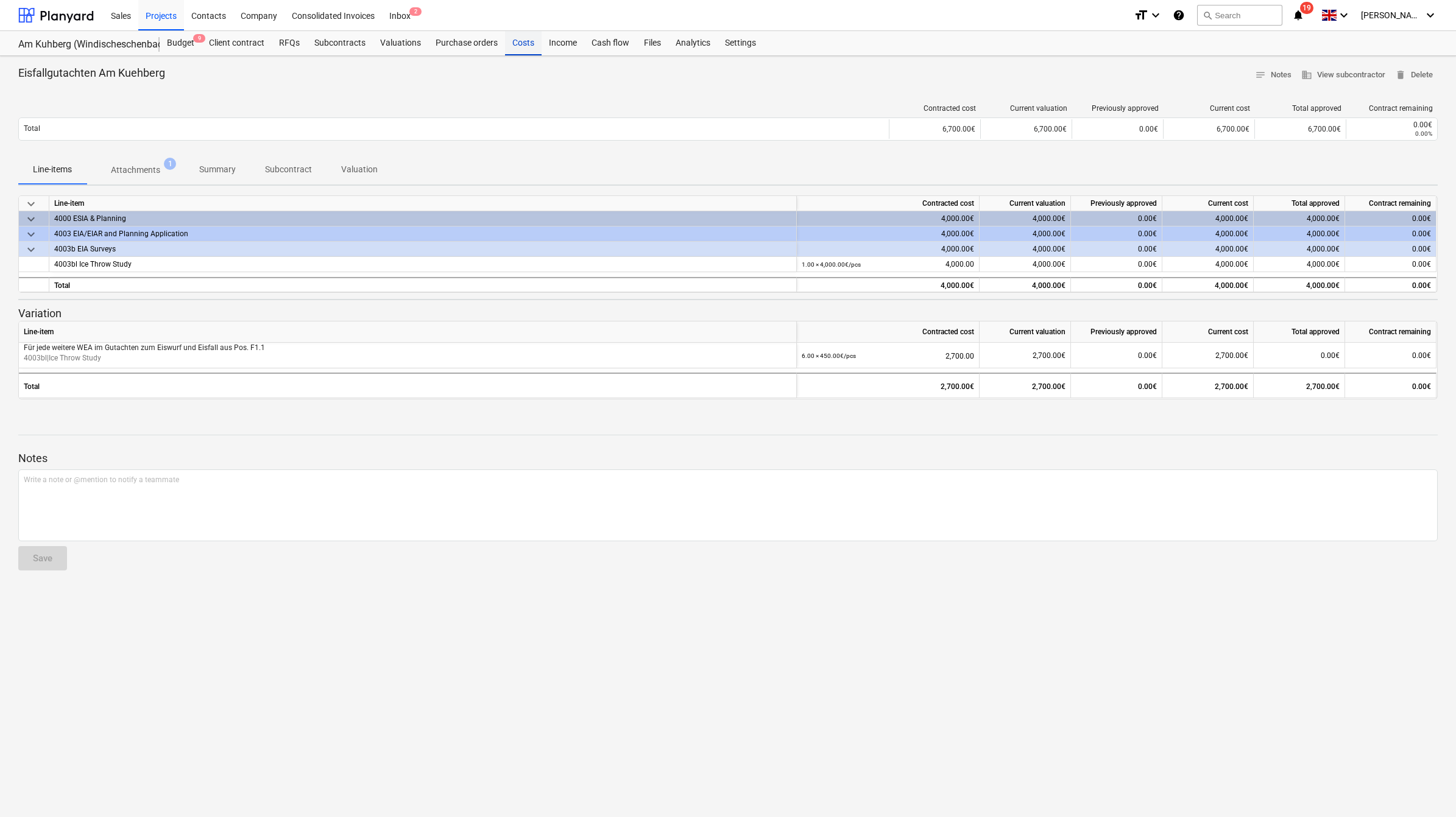
click at [512, 40] on div "Costs" at bounding box center [523, 43] width 37 height 25
